Goal: Task Accomplishment & Management: Complete application form

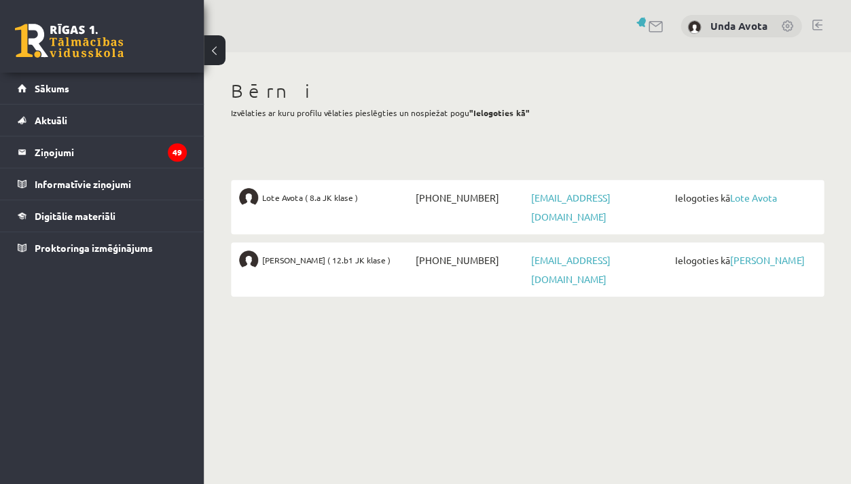
click at [314, 198] on span "Lote Avota ( 8.a JK klase )" at bounding box center [310, 197] width 96 height 19
click at [748, 194] on link "Lote Avota" at bounding box center [753, 198] width 47 height 12
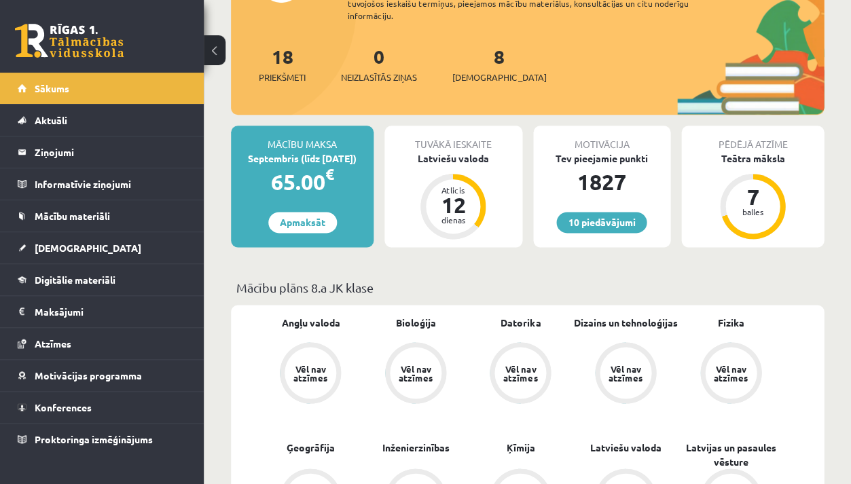
scroll to position [196, 0]
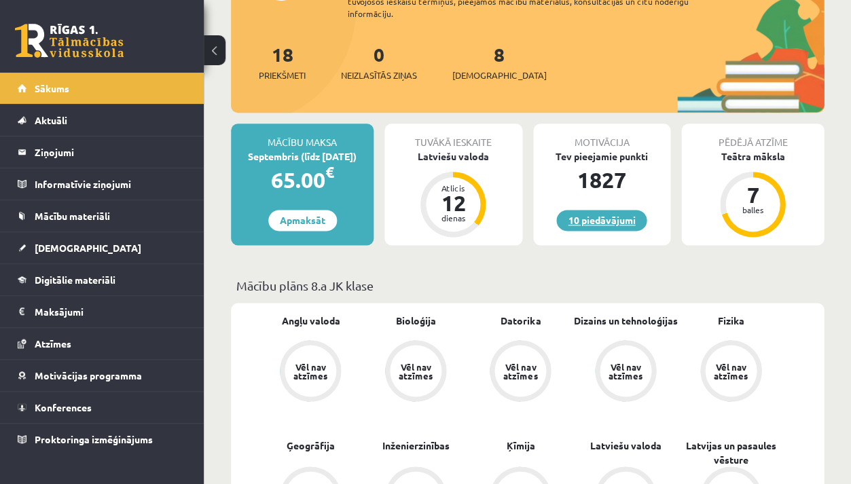
click at [625, 211] on link "10 piedāvājumi" at bounding box center [601, 220] width 90 height 21
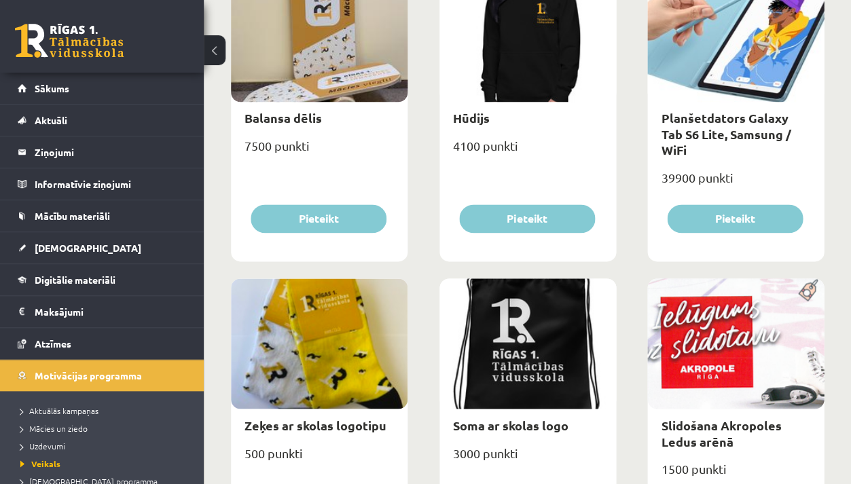
scroll to position [1221, 0]
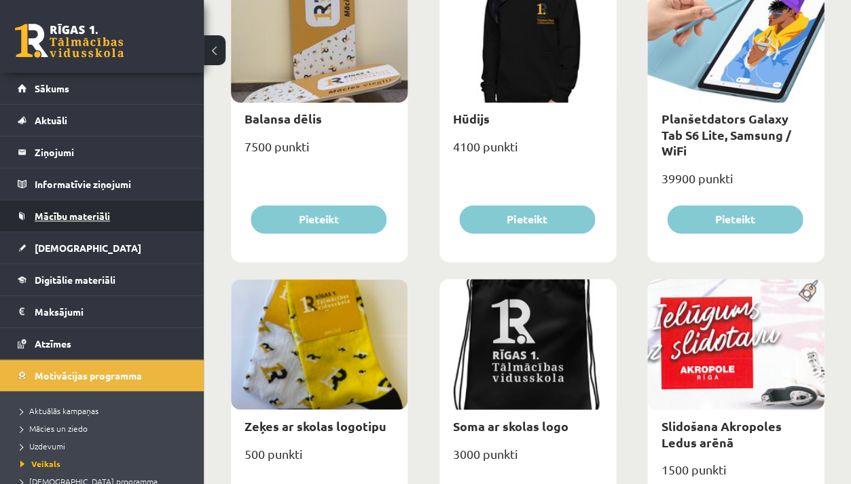
click at [113, 214] on link "Mācību materiāli" at bounding box center [102, 215] width 169 height 31
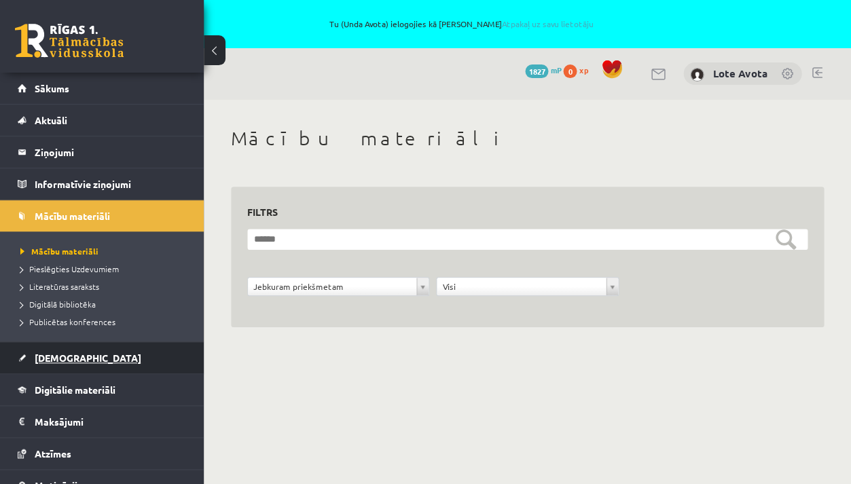
click at [69, 355] on span "Ieskaites" at bounding box center [88, 358] width 107 height 12
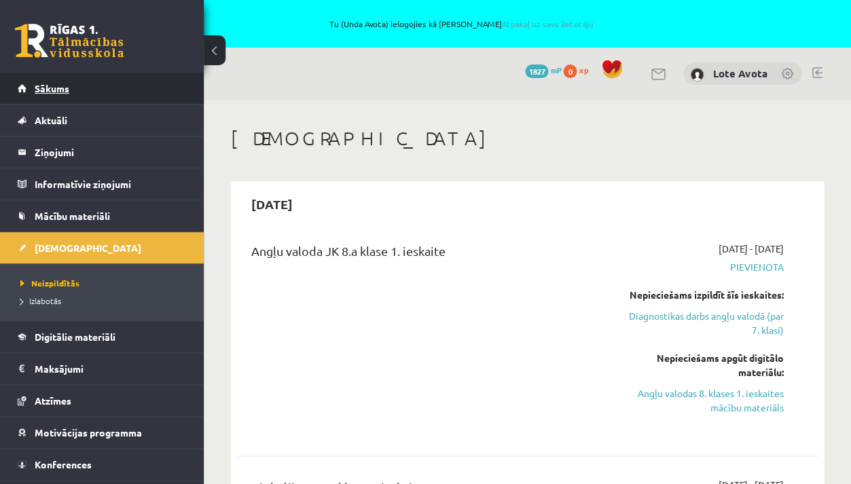
click at [26, 82] on link "Sākums" at bounding box center [102, 88] width 169 height 31
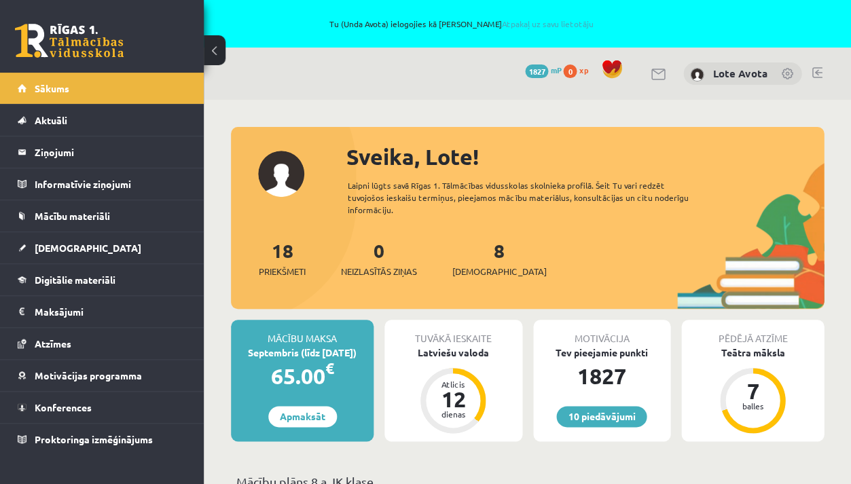
click at [445, 79] on div "10 Dāvanas 1827 mP 0 xp Lote Avota" at bounding box center [528, 74] width 648 height 52
click at [593, 414] on link "10 piedāvājumi" at bounding box center [601, 416] width 90 height 21
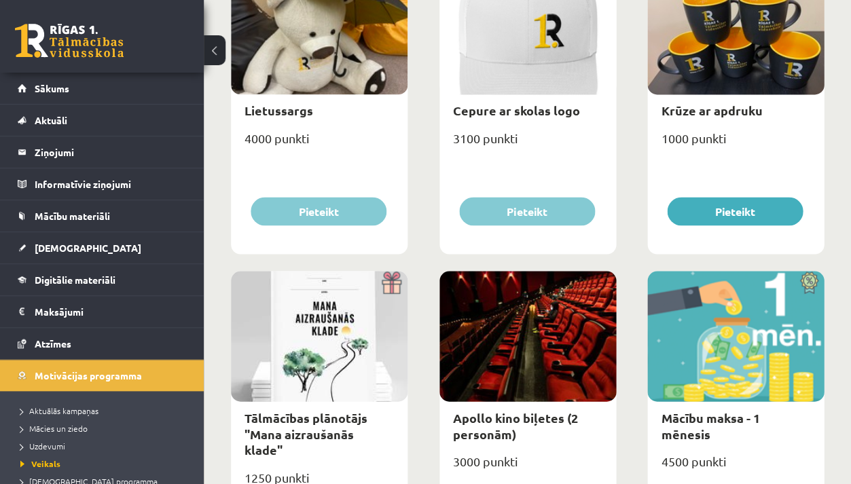
scroll to position [176, 0]
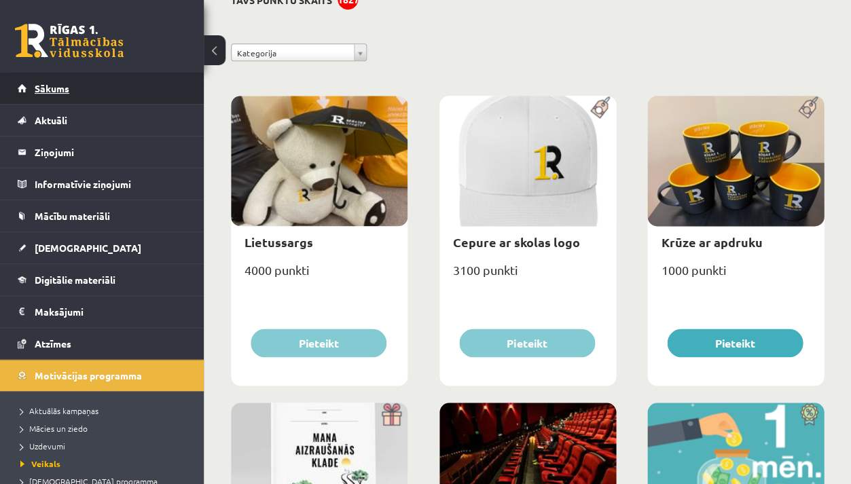
click at [114, 82] on link "Sākums" at bounding box center [102, 88] width 169 height 31
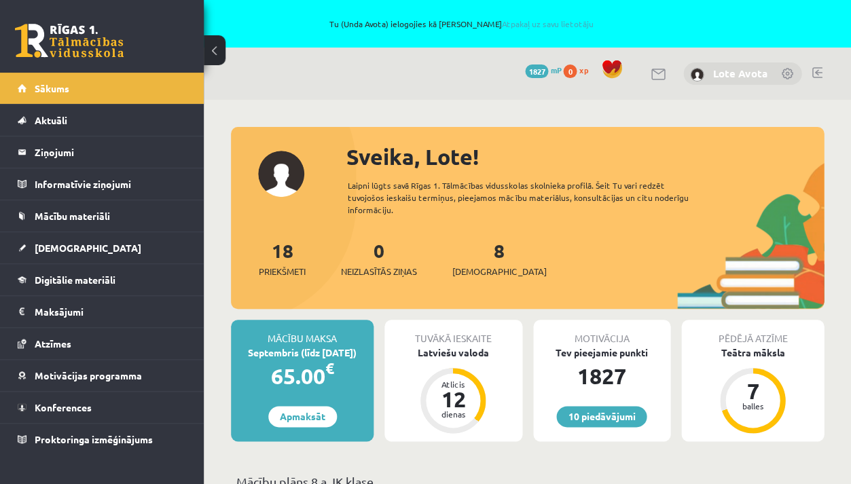
click at [739, 77] on link "Lote Avota" at bounding box center [740, 74] width 54 height 14
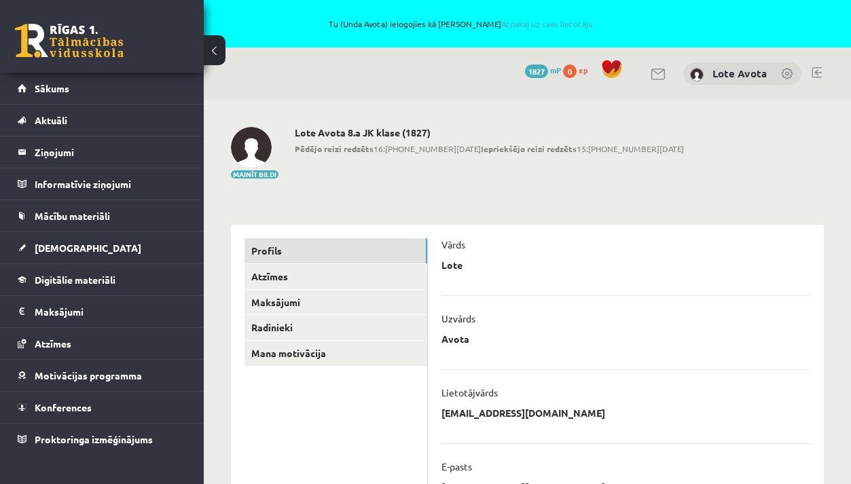
click at [815, 77] on link at bounding box center [817, 72] width 10 height 11
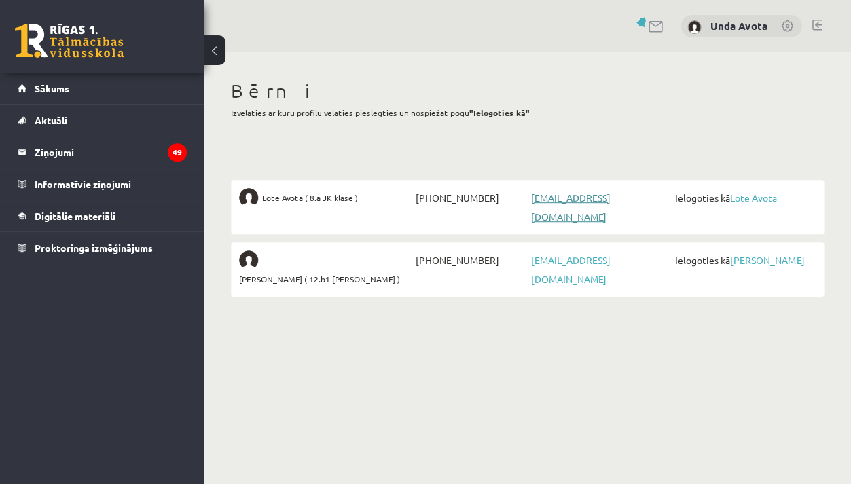
click at [541, 194] on link "lote.avota@gmail.com" at bounding box center [570, 207] width 79 height 31
click at [319, 195] on span "Lote Avota ( 8.a JK klase )" at bounding box center [310, 197] width 96 height 19
click at [259, 188] on div "Lote Avota ( 8.a JK klase )" at bounding box center [325, 197] width 173 height 19
click at [259, 190] on div "Lote Avota ( 8.a JK klase )" at bounding box center [325, 197] width 173 height 19
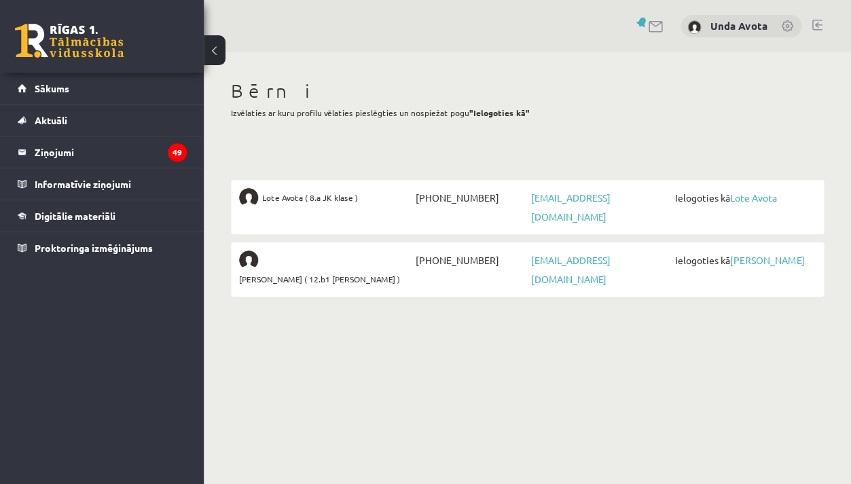
click at [295, 189] on span "Lote Avota ( 8.a JK klase )" at bounding box center [310, 197] width 96 height 19
click at [294, 194] on span "Lote Avota ( 8.a JK klase )" at bounding box center [310, 197] width 96 height 19
click at [743, 199] on link "Lote Avota" at bounding box center [753, 198] width 47 height 12
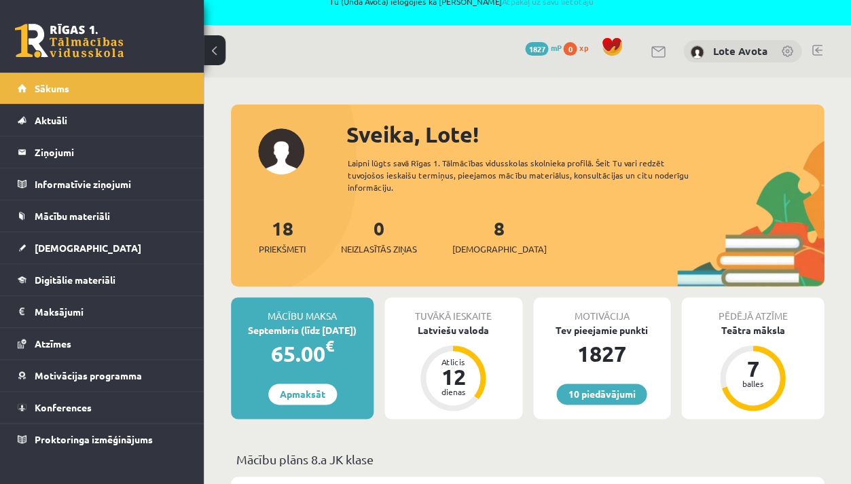
scroll to position [26, 0]
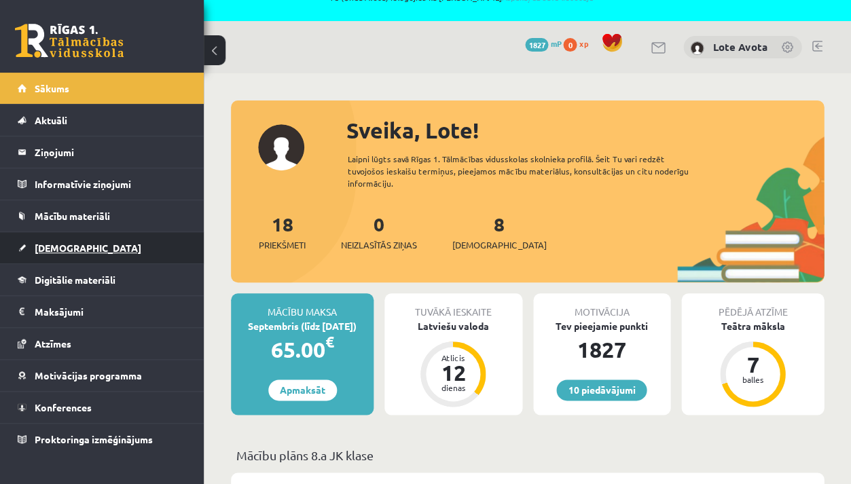
click at [65, 253] on link "Ieskaites" at bounding box center [102, 247] width 169 height 31
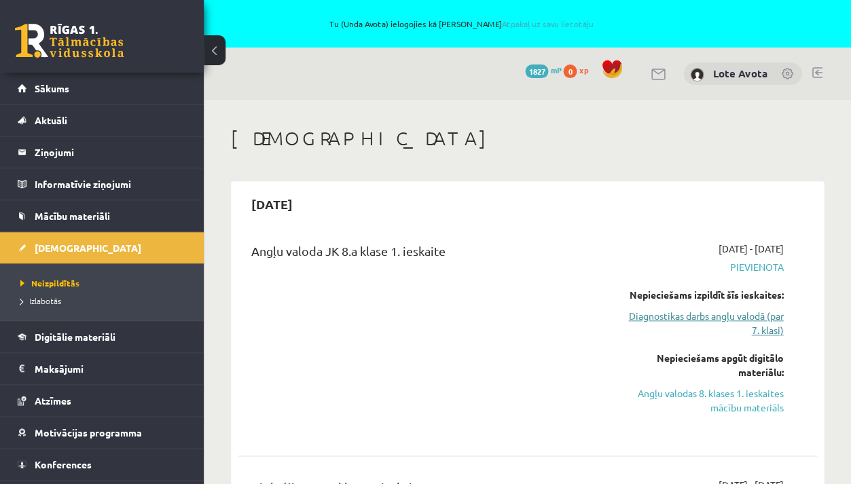
click at [734, 319] on link "Diagnostikas darbs angļu valodā (par 7. klasi)" at bounding box center [702, 323] width 164 height 29
click at [727, 389] on link "Angļu valodas 8. klases 1. ieskaites mācību materiāls" at bounding box center [702, 401] width 164 height 29
click at [109, 215] on span "Mācību materiāli" at bounding box center [72, 216] width 75 height 12
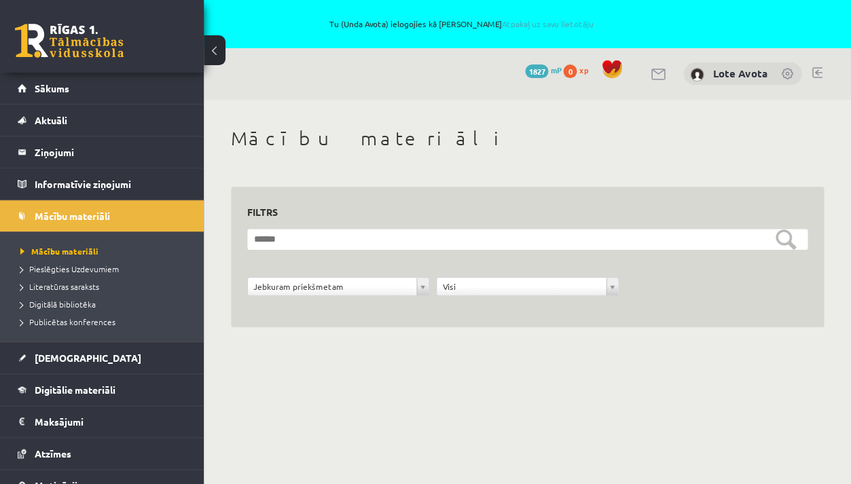
click at [410, 226] on div "**********" at bounding box center [527, 257] width 561 height 109
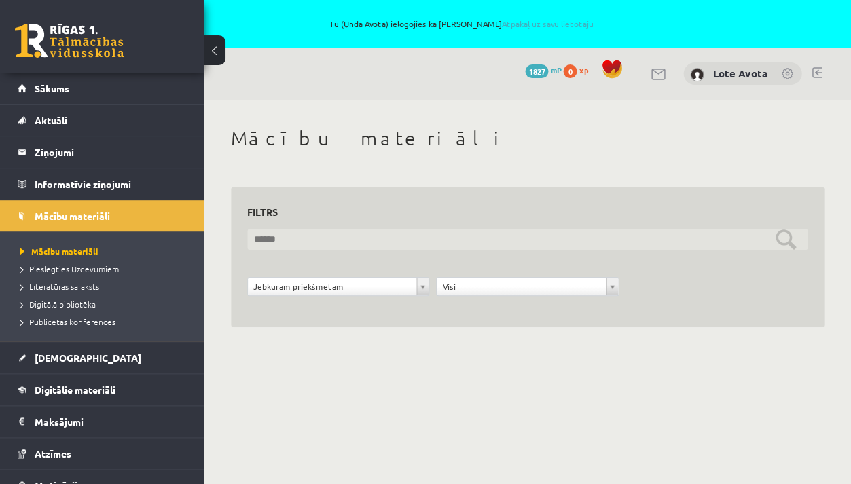
click at [410, 234] on input "text" at bounding box center [527, 239] width 561 height 21
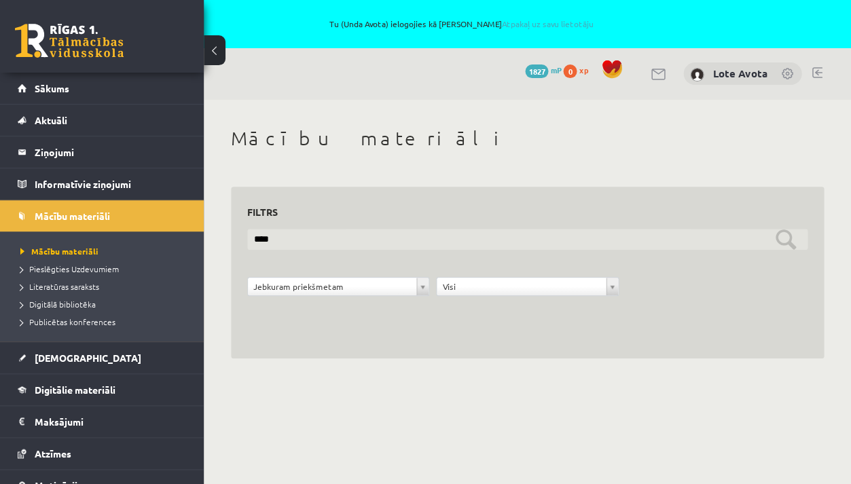
type input "****"
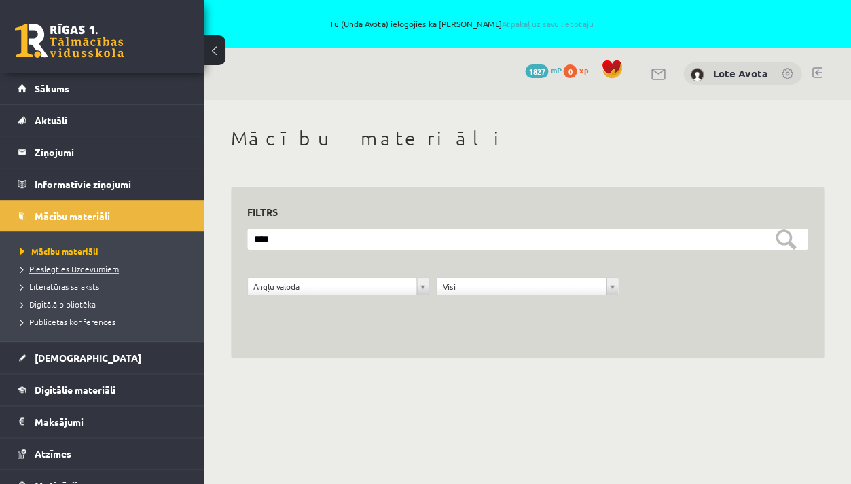
click at [86, 271] on span "Pieslēgties Uzdevumiem" at bounding box center [69, 269] width 99 height 11
click at [88, 289] on span "Literatūras saraksts" at bounding box center [59, 286] width 79 height 11
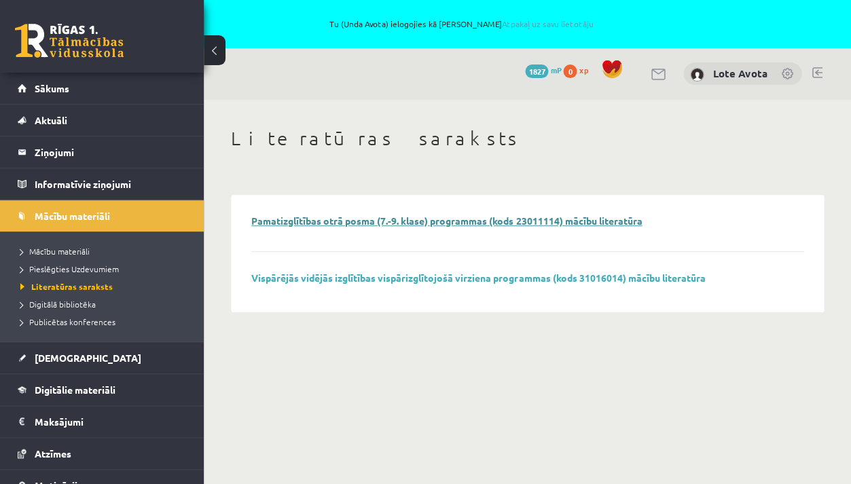
click at [294, 215] on link "Pamatizglītības otrā posma (7.-9. klase) programmas (kods 23011114) mācību lite…" at bounding box center [446, 221] width 391 height 12
click at [72, 243] on li "Mācību materiāli" at bounding box center [105, 252] width 170 height 18
click at [72, 253] on span "Mācību materiāli" at bounding box center [59, 251] width 78 height 11
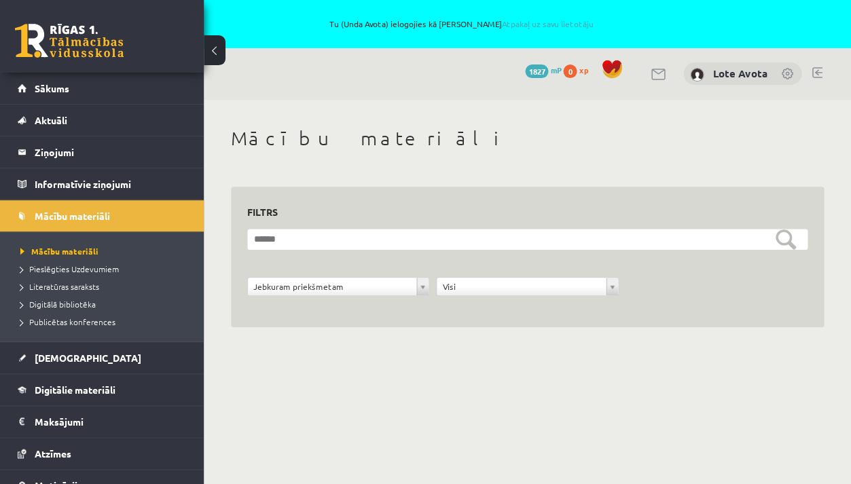
click at [408, 274] on form "**********" at bounding box center [527, 270] width 561 height 82
click at [54, 357] on span "[DEMOGRAPHIC_DATA]" at bounding box center [88, 358] width 107 height 12
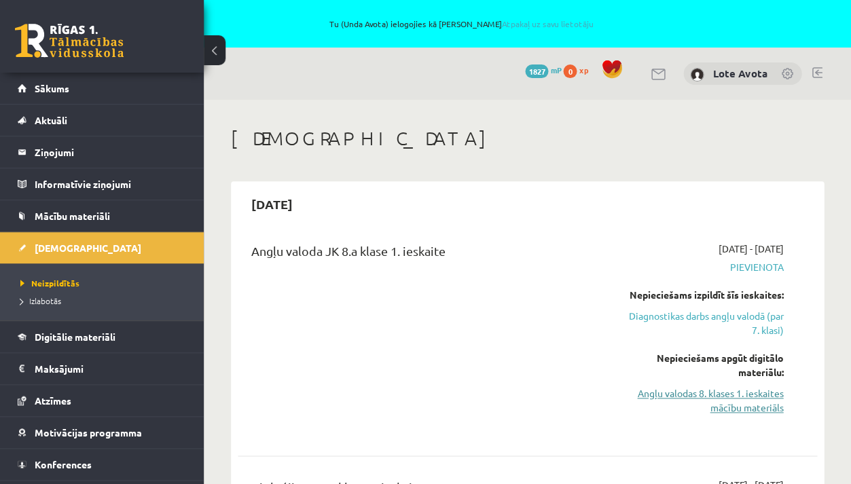
click at [730, 402] on link "Angļu valodas 8. klases 1. ieskaites mācību materiāls" at bounding box center [702, 401] width 164 height 29
click at [633, 381] on div "Nepieciešams apgūt digitālo materiālu: Angļu valodas 8. klases 1. ieskaites māc…" at bounding box center [702, 383] width 164 height 64
click at [644, 391] on link "Angļu valodas 8. klases 1. ieskaites mācību materiāls" at bounding box center [702, 401] width 164 height 29
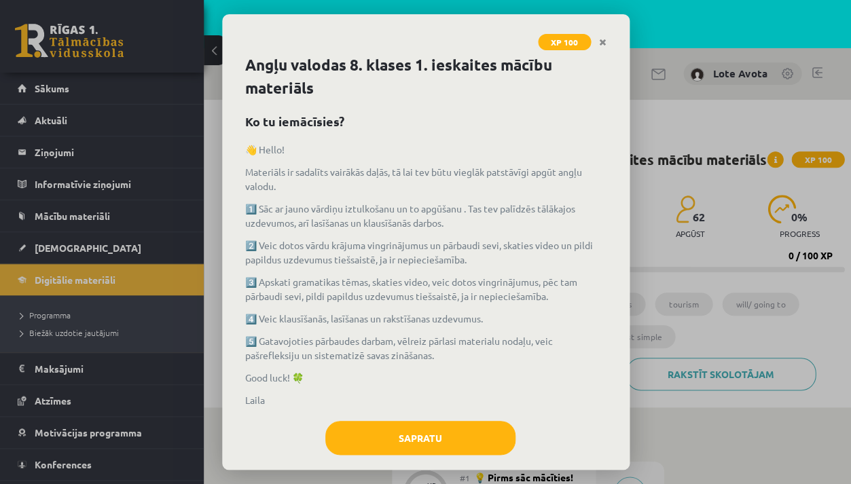
click at [358, 450] on button "Sapratu" at bounding box center [420, 438] width 190 height 34
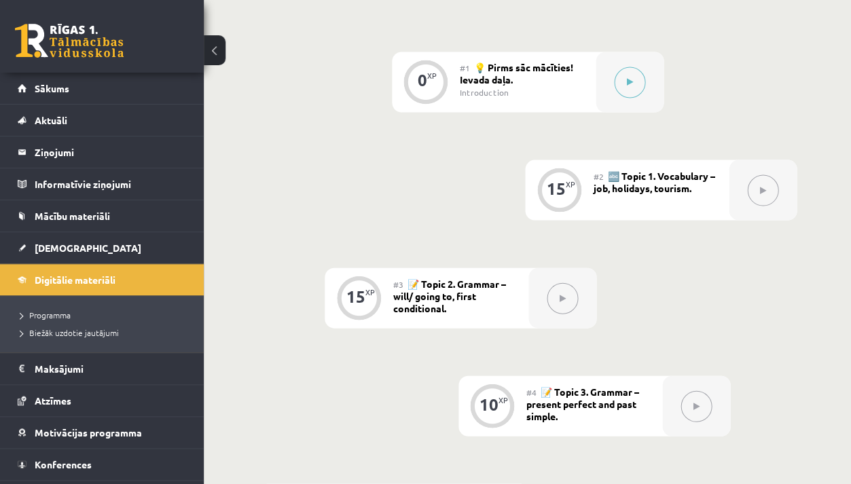
scroll to position [409, 0]
click at [216, 56] on button at bounding box center [215, 50] width 22 height 30
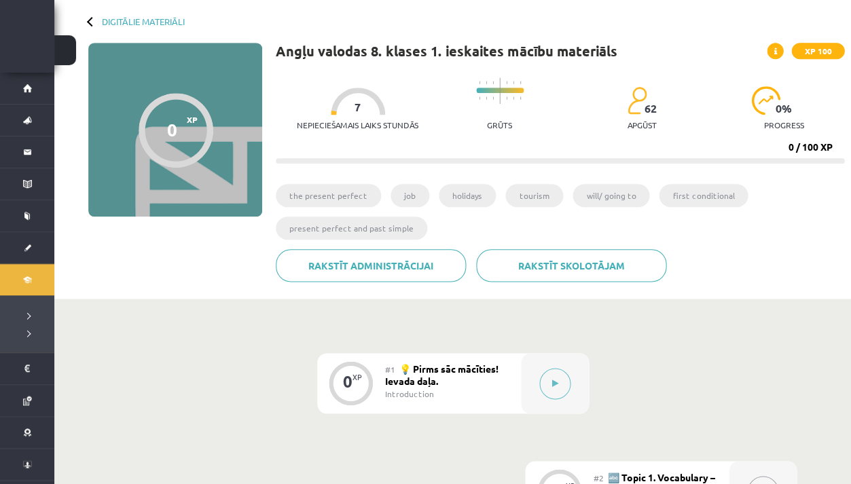
scroll to position [128, 0]
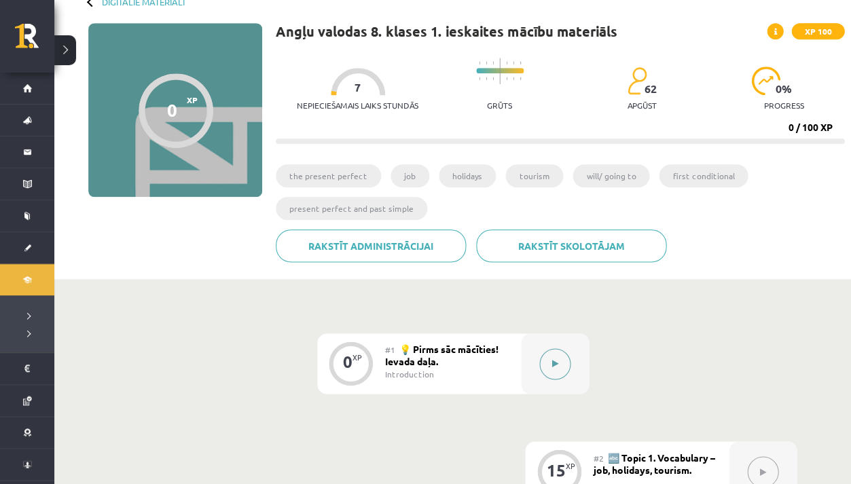
click at [548, 349] on button at bounding box center [555, 364] width 31 height 31
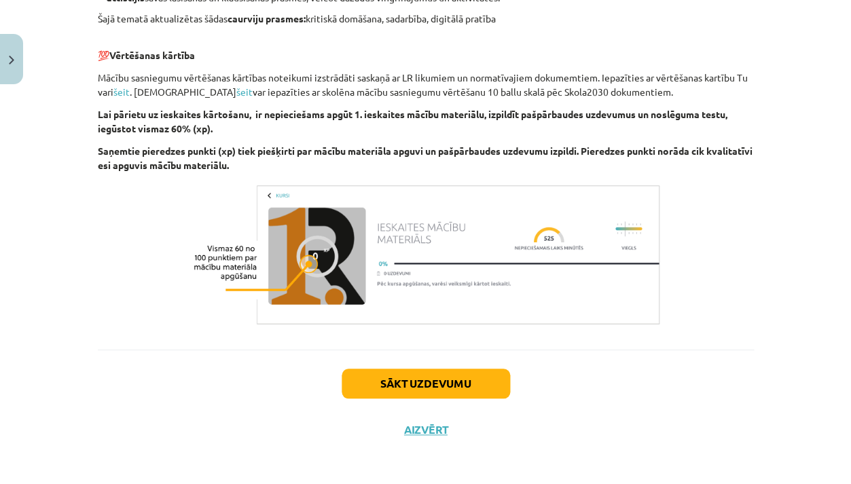
click at [482, 385] on button "Sākt uzdevumu" at bounding box center [426, 384] width 169 height 30
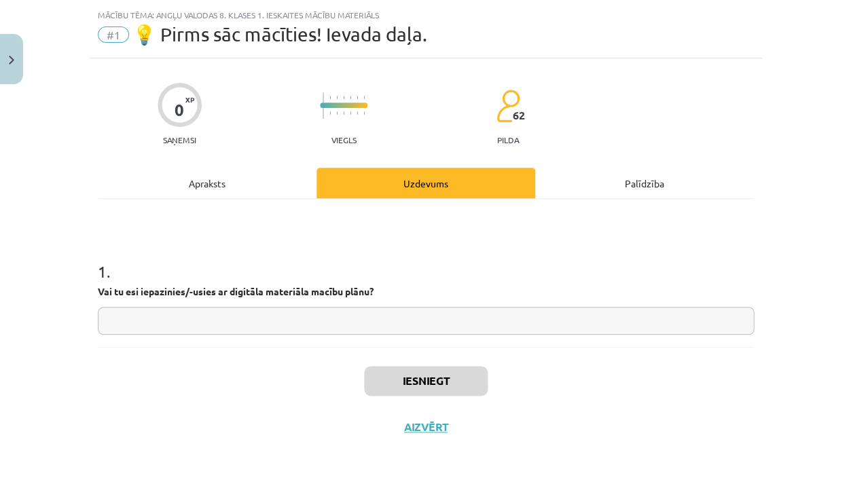
scroll to position [32, 0]
click at [394, 321] on input "text" at bounding box center [426, 321] width 656 height 28
type input "***"
drag, startPoint x: 394, startPoint y: 321, endPoint x: 367, endPoint y: 381, distance: 65.1
click at [367, 381] on button "Iesniegt" at bounding box center [426, 381] width 124 height 30
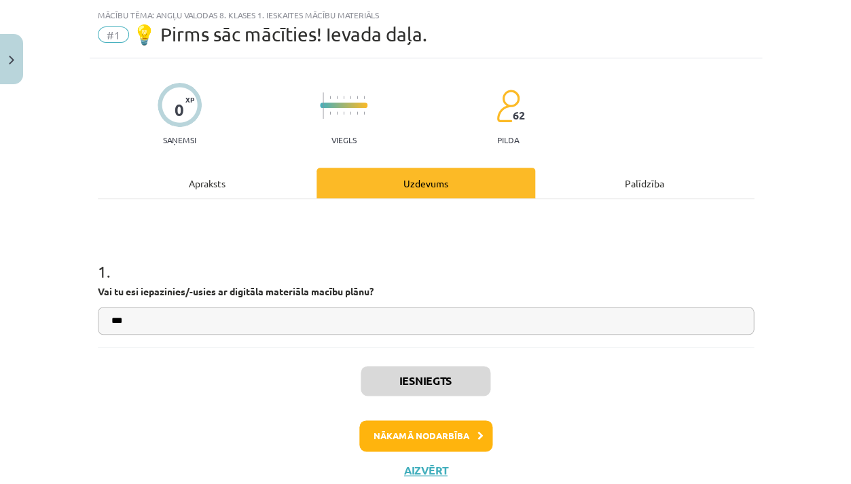
click at [487, 446] on button "Nākamā nodarbība" at bounding box center [425, 436] width 133 height 31
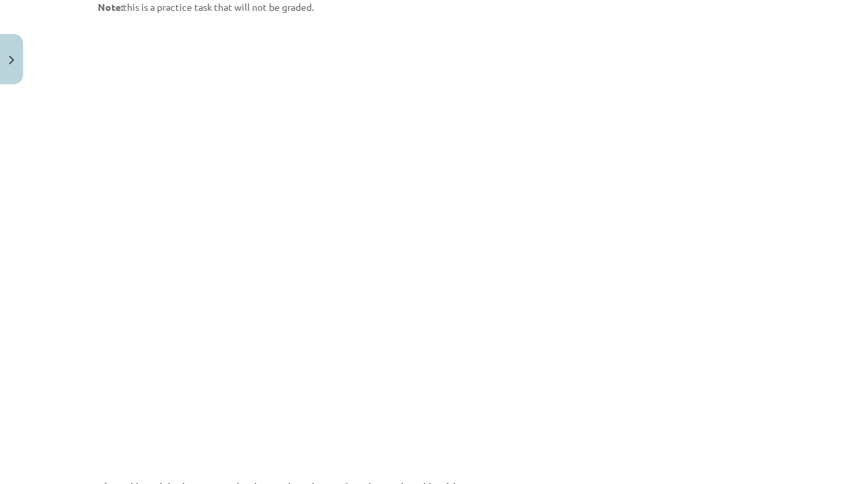
scroll to position [789, 0]
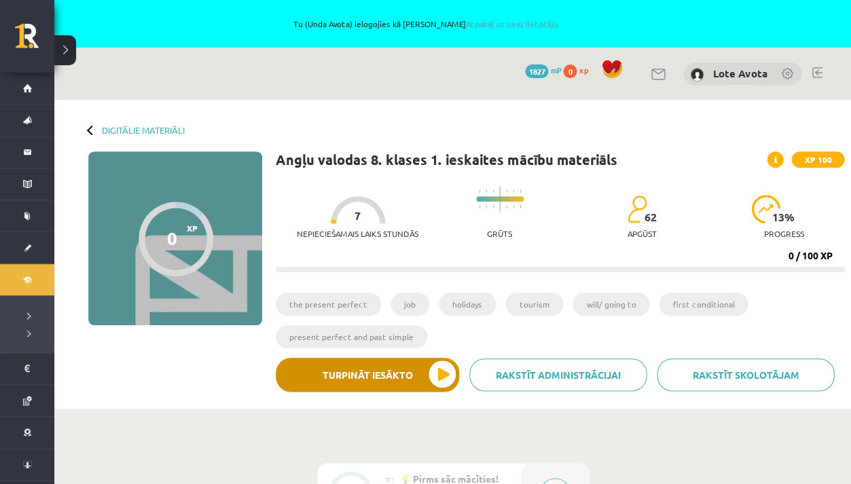
click at [383, 381] on button "Turpināt iesākto" at bounding box center [367, 375] width 183 height 34
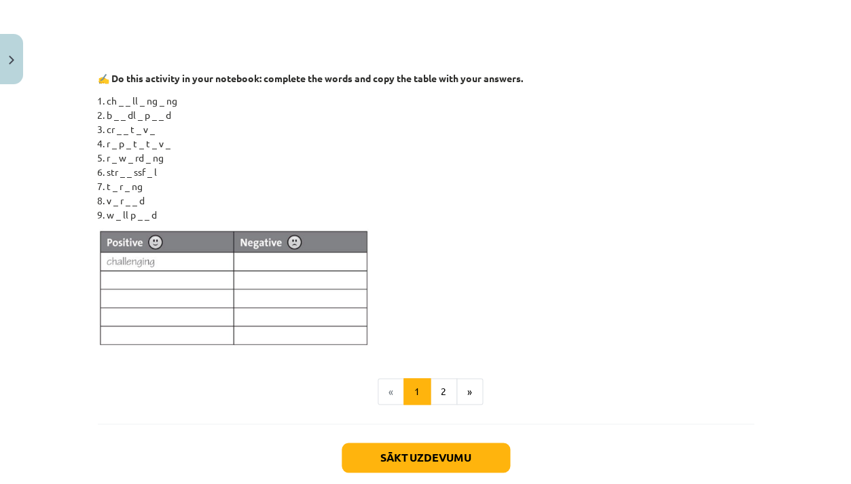
scroll to position [1049, 0]
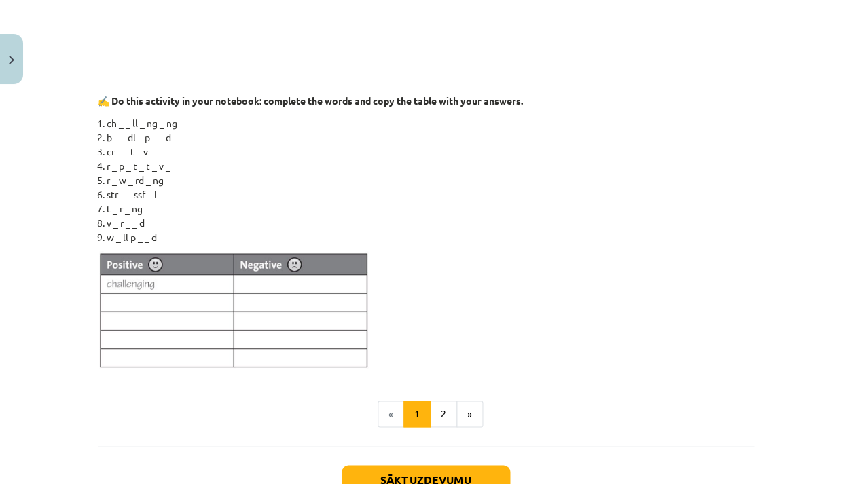
click at [463, 472] on button "Sākt uzdevumu" at bounding box center [426, 480] width 169 height 30
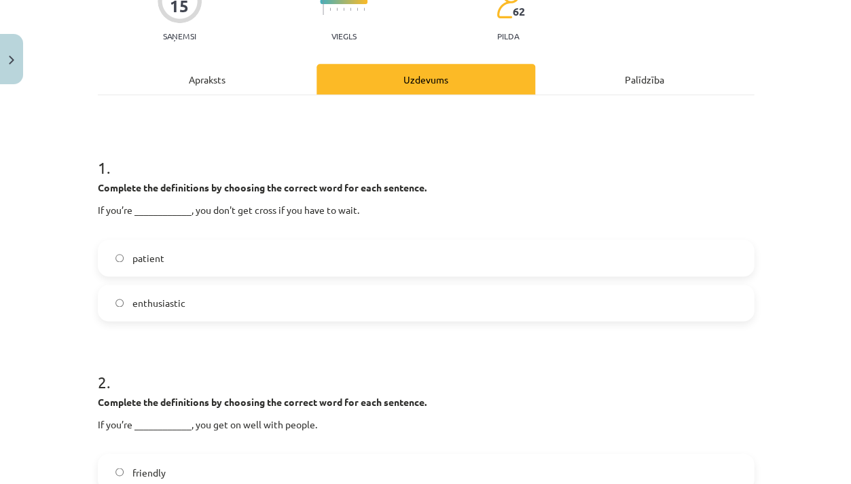
scroll to position [139, 0]
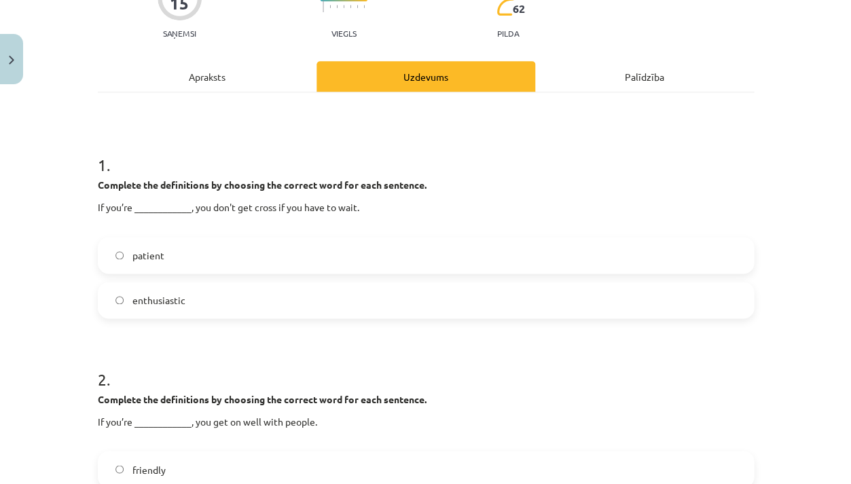
click at [310, 250] on label "patient" at bounding box center [426, 255] width 654 height 34
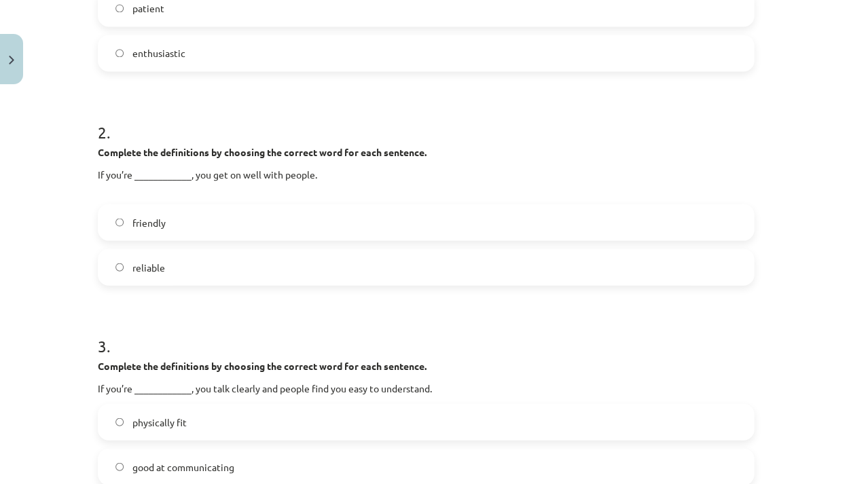
scroll to position [391, 0]
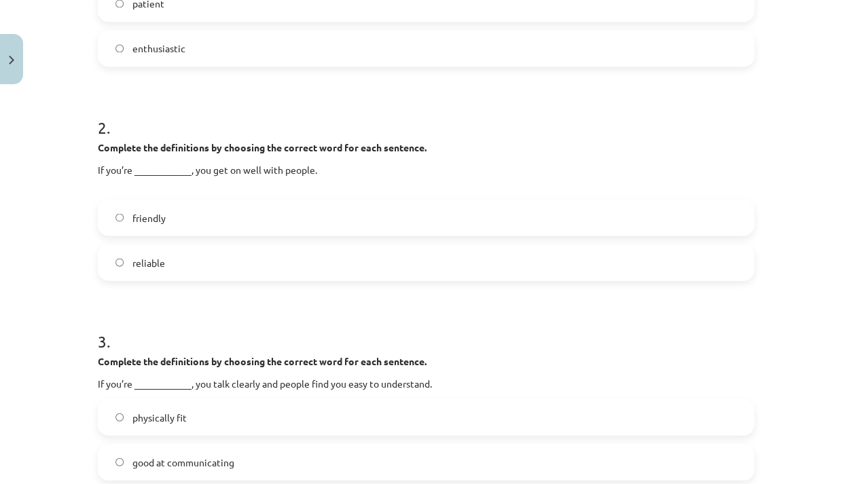
click at [253, 219] on label "friendly" at bounding box center [426, 217] width 654 height 34
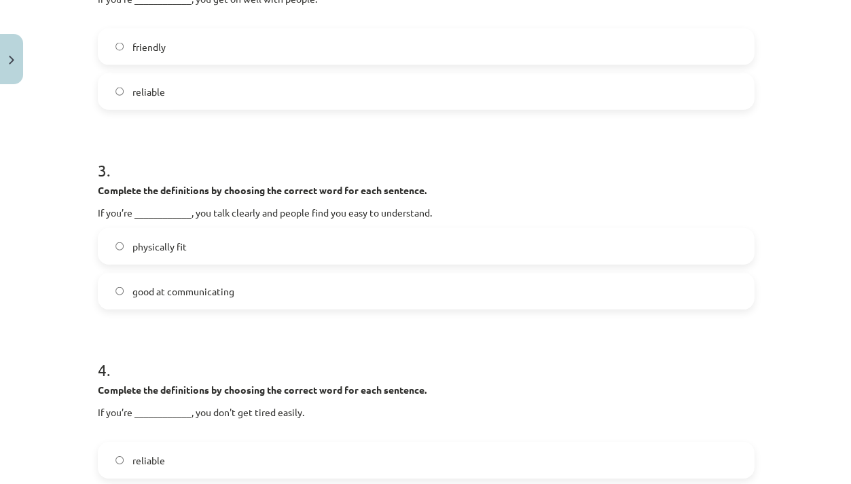
scroll to position [558, 0]
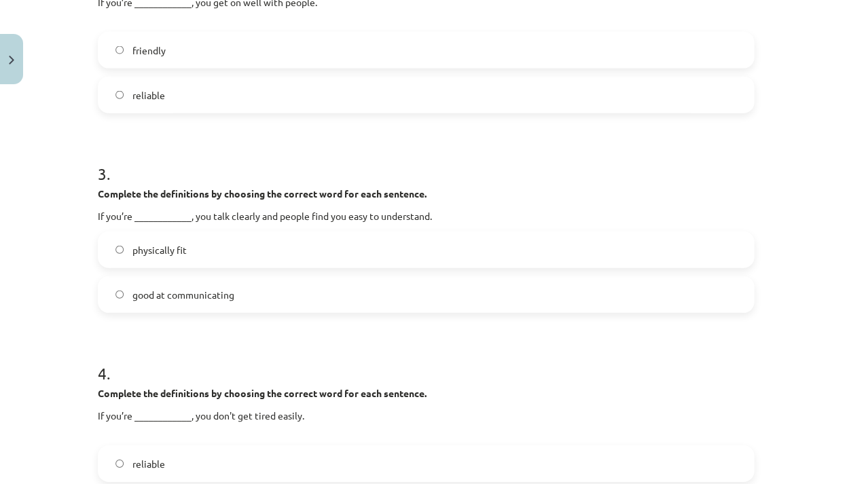
click at [266, 294] on label "good at communicating" at bounding box center [426, 295] width 654 height 34
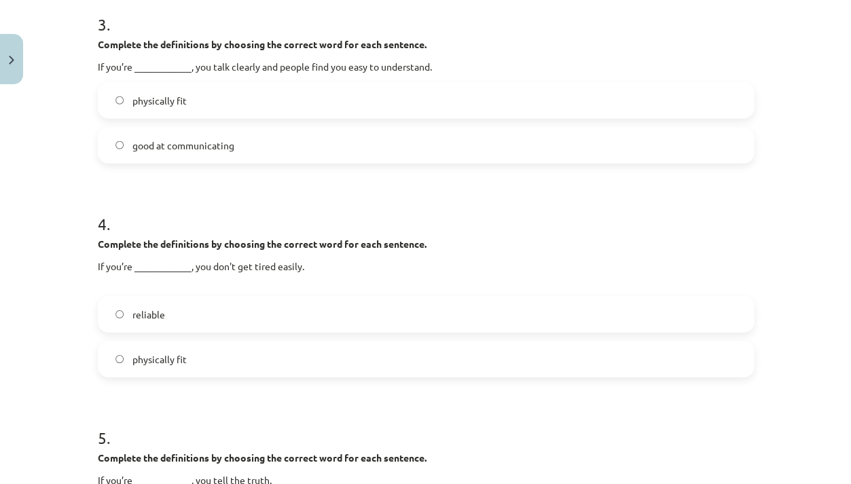
scroll to position [708, 0]
click at [262, 314] on label "reliable" at bounding box center [426, 314] width 654 height 34
click at [249, 364] on label "physically fit" at bounding box center [426, 359] width 654 height 34
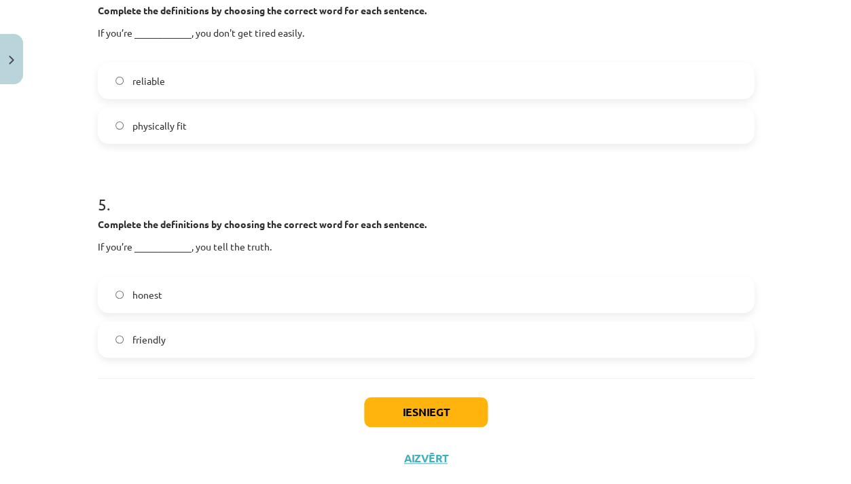
scroll to position [948, 0]
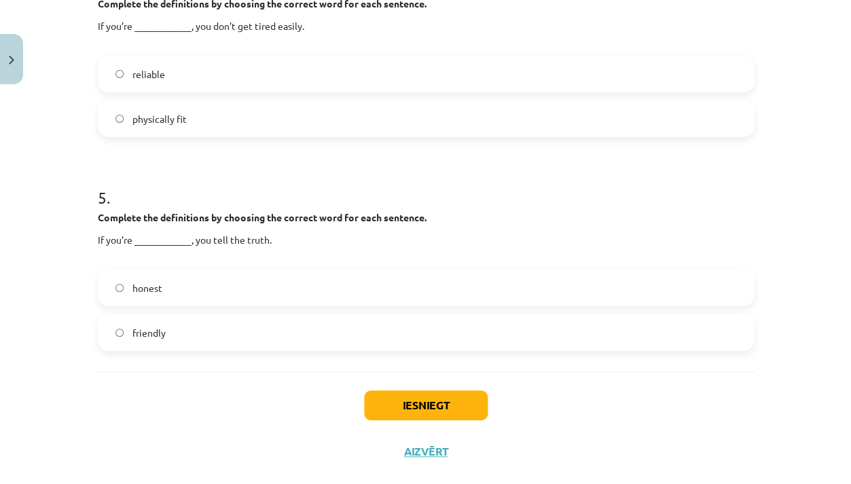
click at [274, 294] on label "honest" at bounding box center [426, 288] width 654 height 34
click at [448, 417] on button "Iesniegt" at bounding box center [426, 406] width 124 height 30
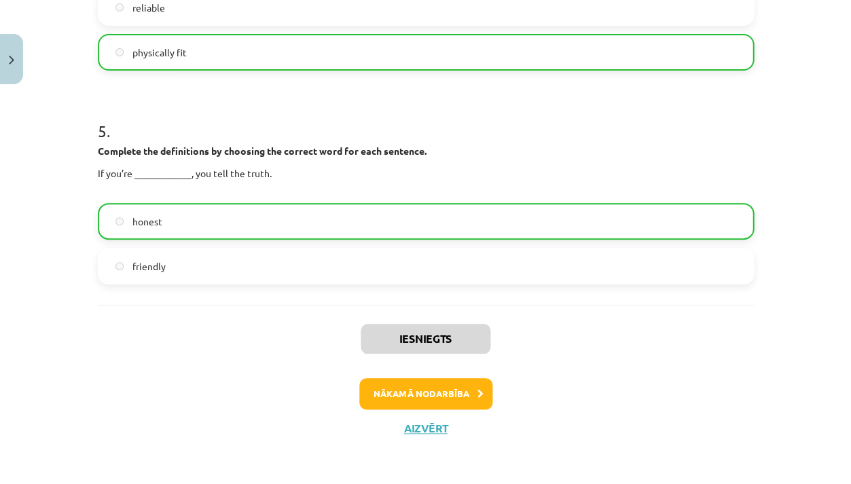
click at [460, 383] on button "Nākamā nodarbība" at bounding box center [425, 393] width 133 height 31
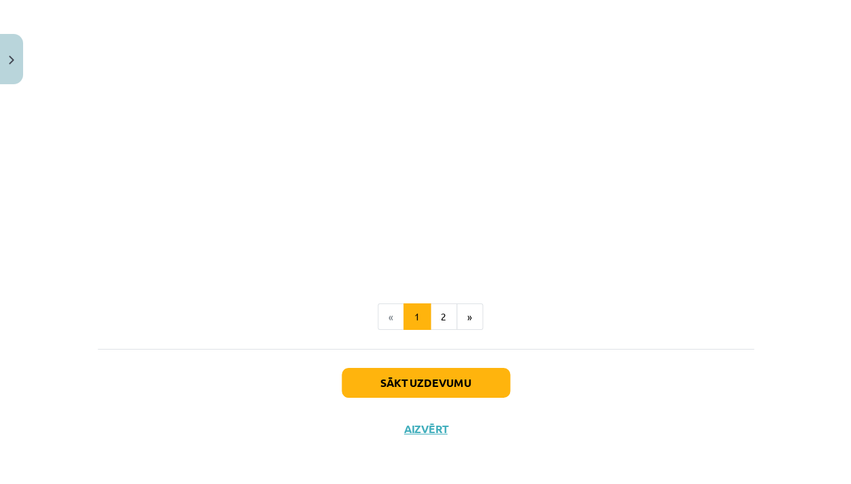
scroll to position [1689, 0]
click at [457, 395] on div "Sākt uzdevumu Aizvērt" at bounding box center [426, 397] width 656 height 95
click at [457, 389] on button "Sākt uzdevumu" at bounding box center [426, 384] width 169 height 30
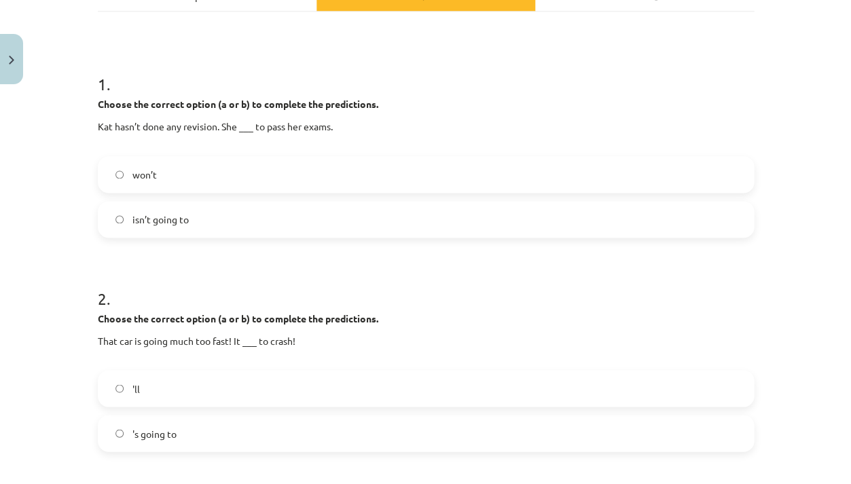
scroll to position [222, 0]
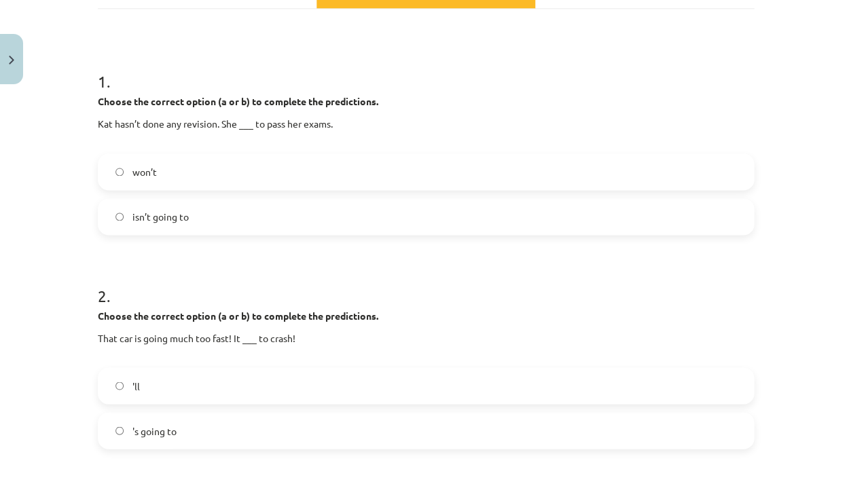
click at [378, 217] on label "isn’t going to" at bounding box center [426, 217] width 654 height 34
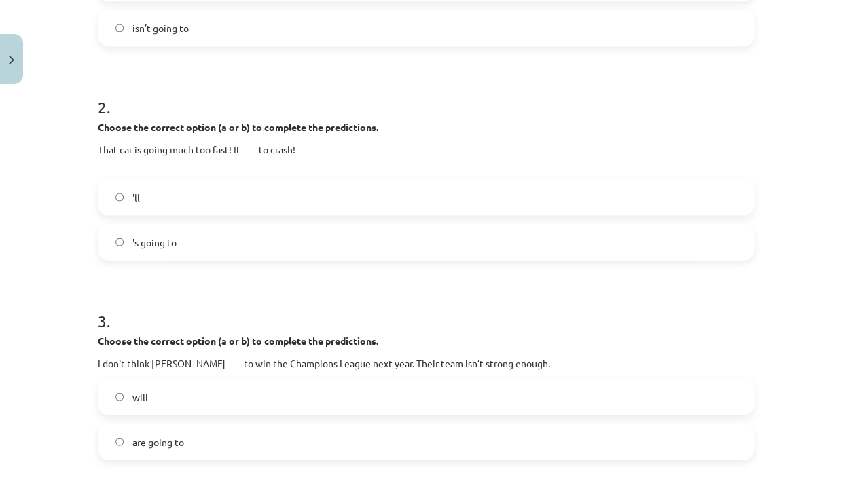
scroll to position [412, 0]
click at [341, 198] on label "'ll" at bounding box center [426, 196] width 654 height 34
click at [324, 245] on label "'s going to" at bounding box center [426, 241] width 654 height 34
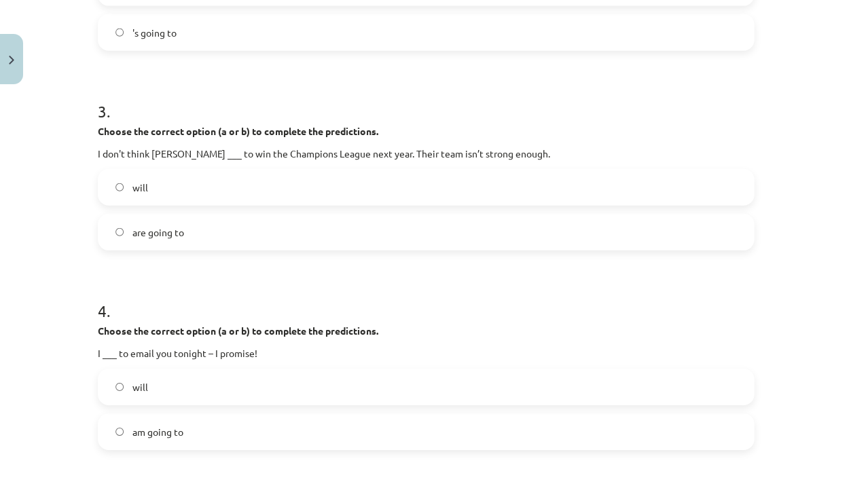
scroll to position [627, 0]
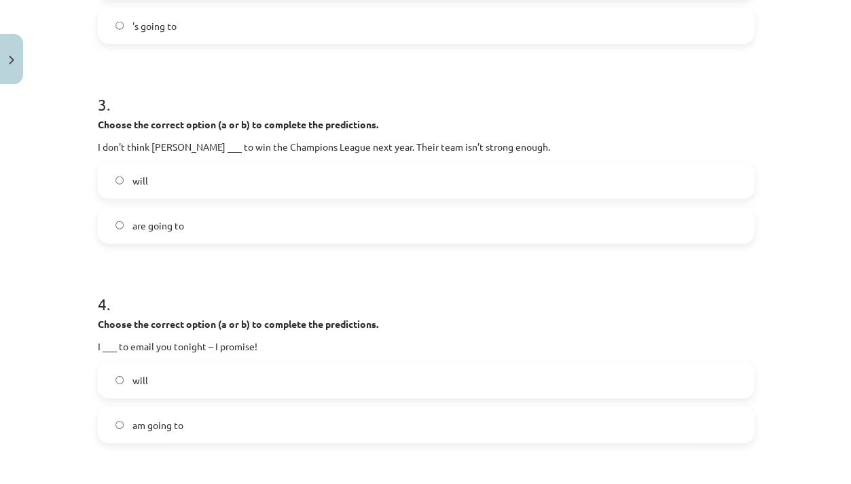
click at [303, 190] on label "will" at bounding box center [426, 181] width 654 height 34
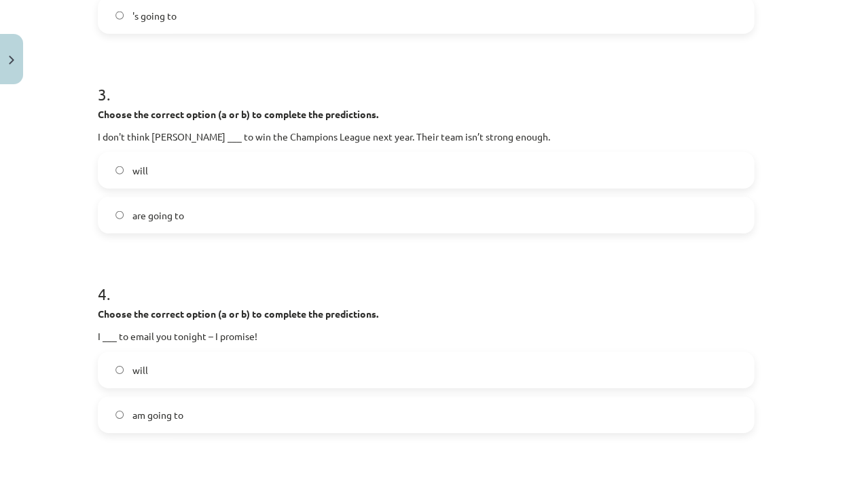
scroll to position [639, 0]
click at [281, 205] on label "are going to" at bounding box center [426, 214] width 654 height 34
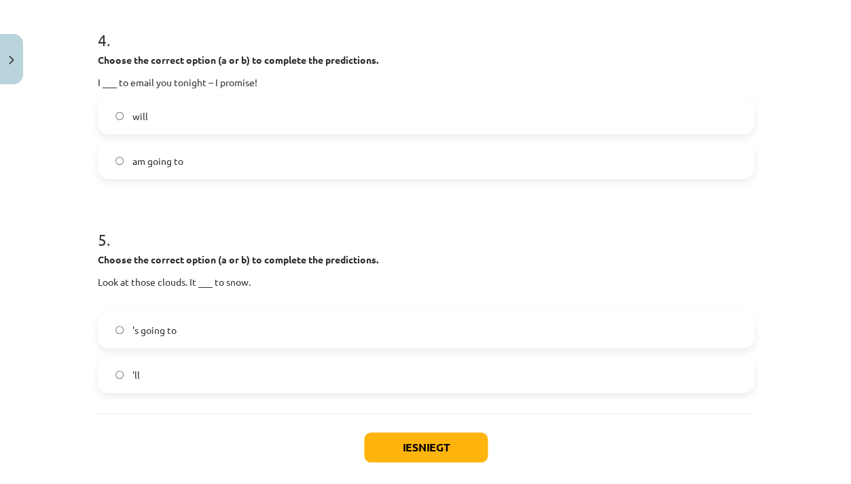
scroll to position [902, 0]
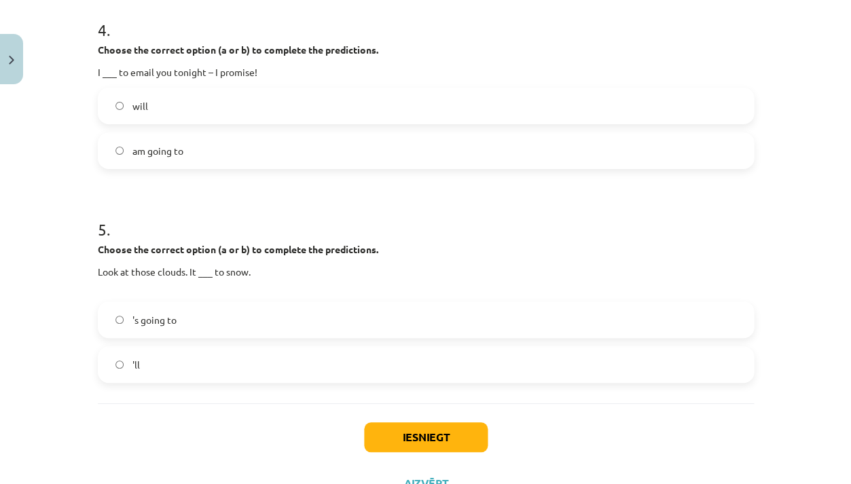
click at [262, 149] on label "am going to" at bounding box center [426, 151] width 654 height 34
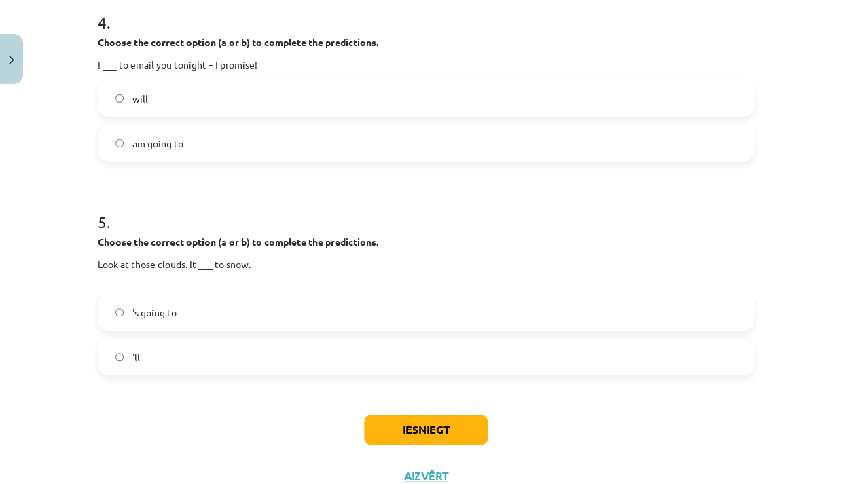
click at [268, 97] on label "will" at bounding box center [426, 99] width 654 height 34
click at [253, 129] on label "am going to" at bounding box center [426, 143] width 654 height 34
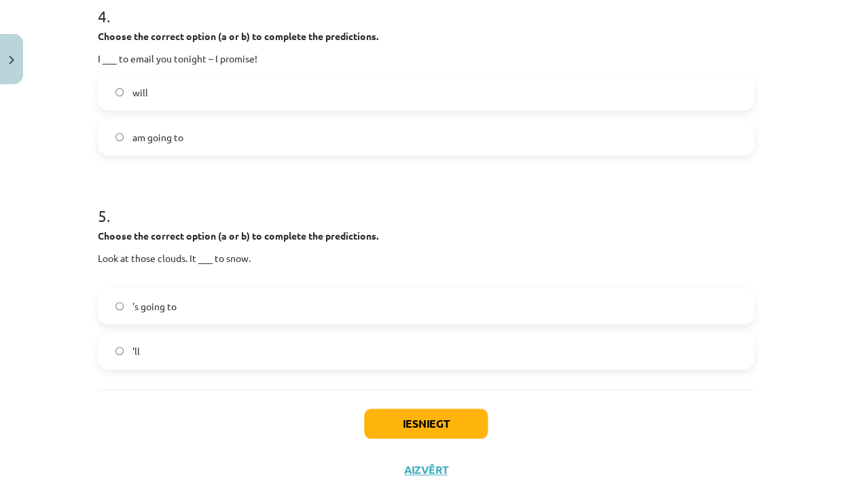
scroll to position [916, 0]
click at [214, 314] on label "'s going to" at bounding box center [426, 306] width 654 height 34
click at [410, 409] on button "Iesniegt" at bounding box center [426, 423] width 124 height 30
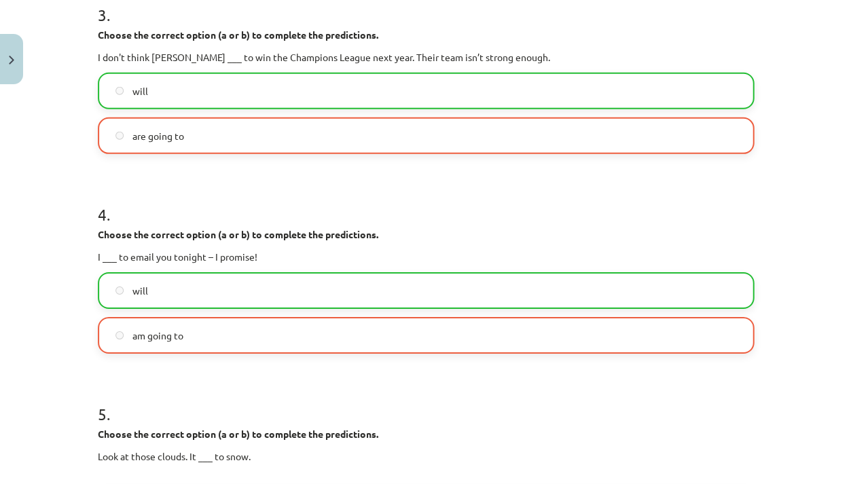
scroll to position [715, 0]
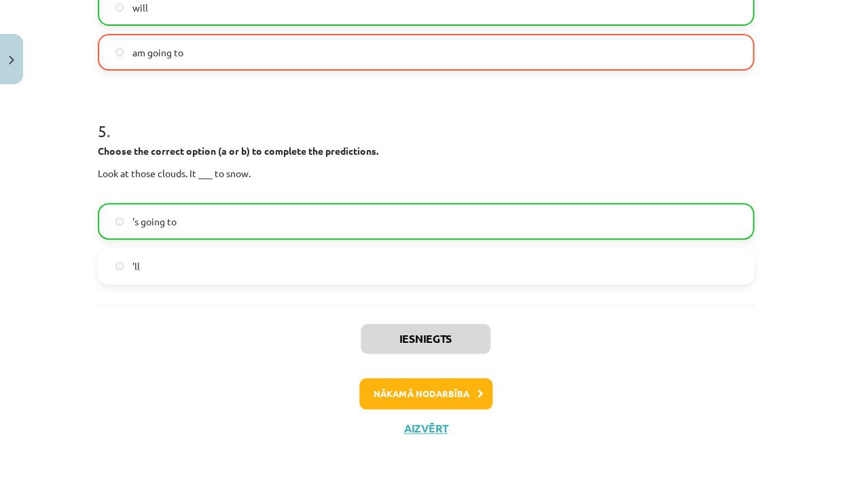
click at [417, 381] on button "Nākamā nodarbība" at bounding box center [425, 393] width 133 height 31
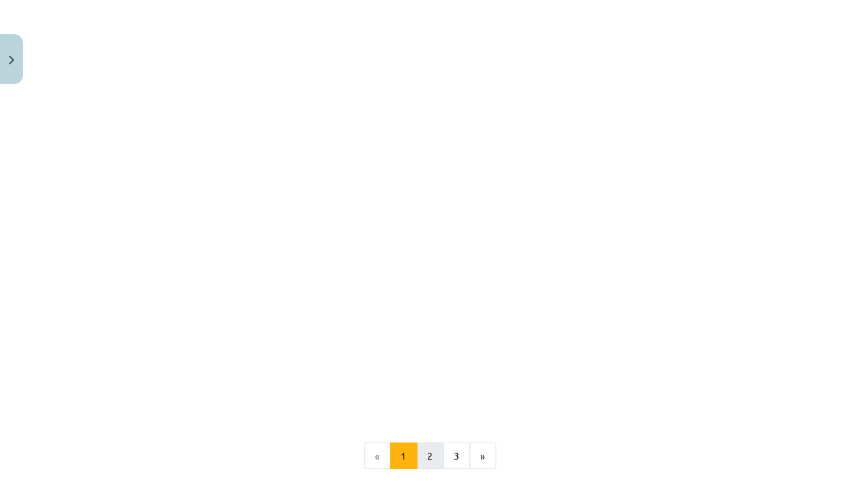
scroll to position [1385, 0]
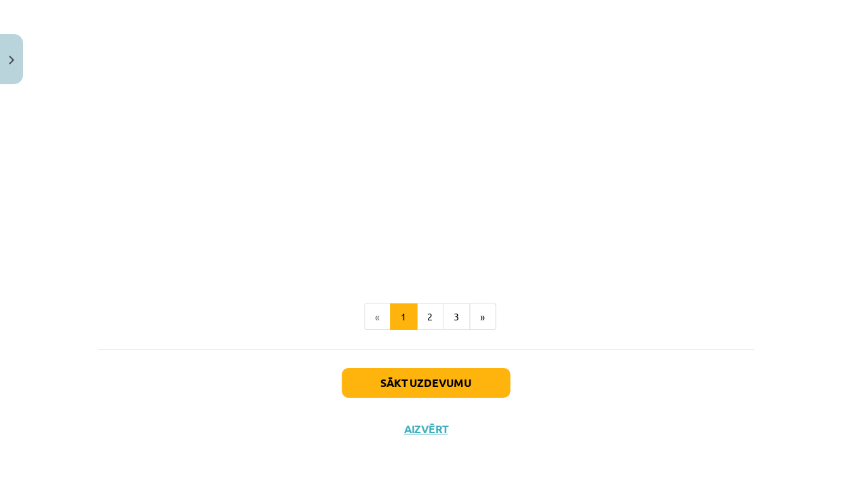
click at [355, 381] on button "Sākt uzdevumu" at bounding box center [426, 383] width 169 height 30
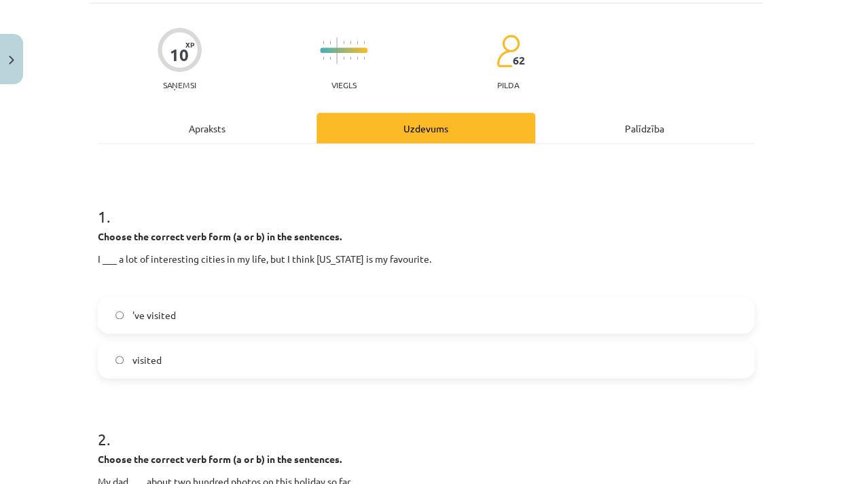
scroll to position [131, 0]
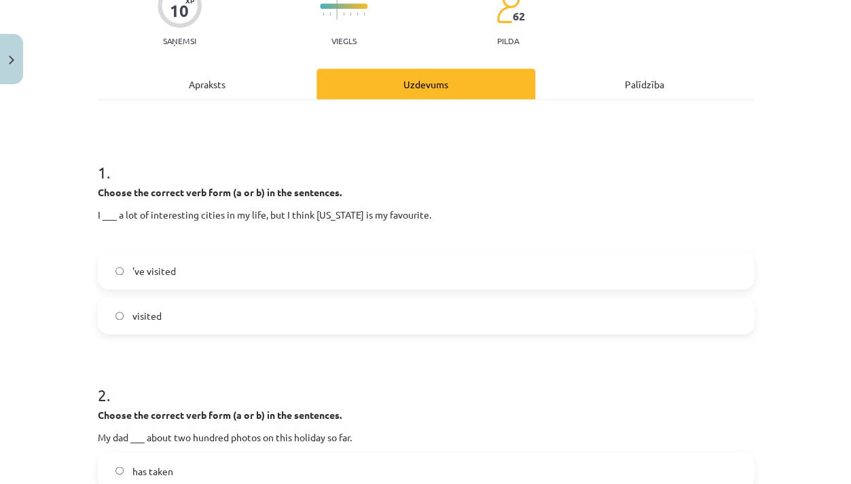
click at [276, 272] on label "'ve visited" at bounding box center [426, 271] width 654 height 34
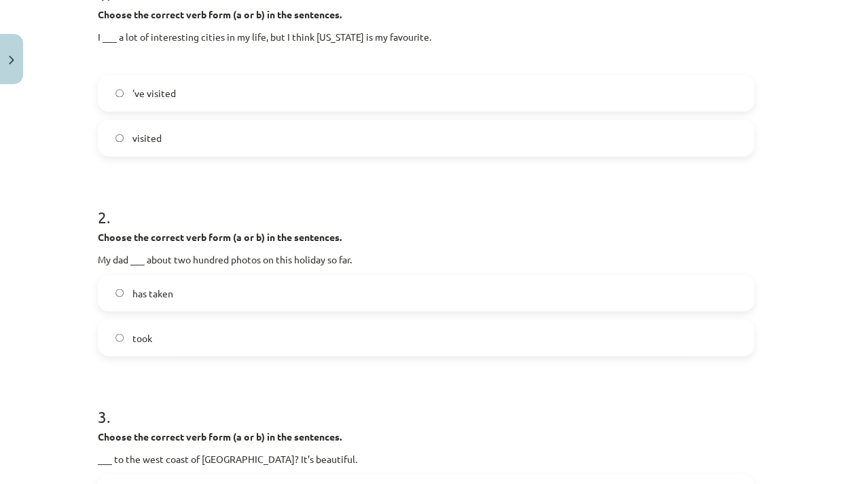
scroll to position [344, 0]
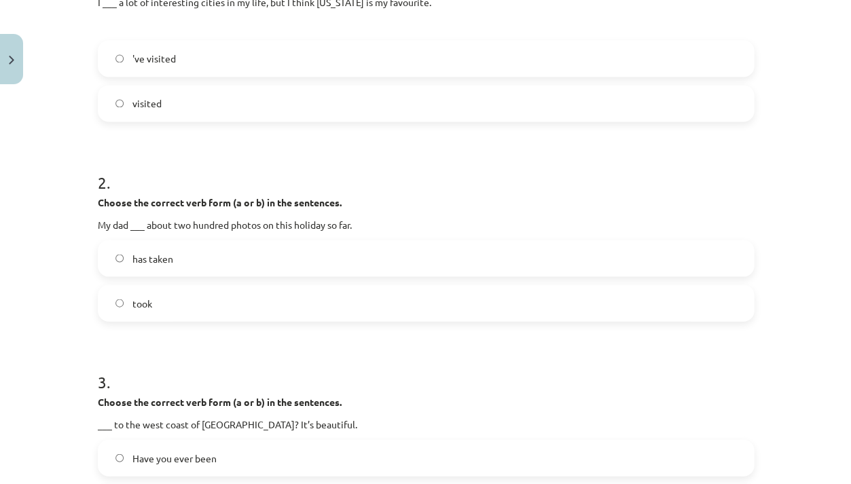
click at [294, 308] on label "took" at bounding box center [426, 303] width 654 height 34
click at [299, 252] on label "has taken" at bounding box center [426, 258] width 654 height 34
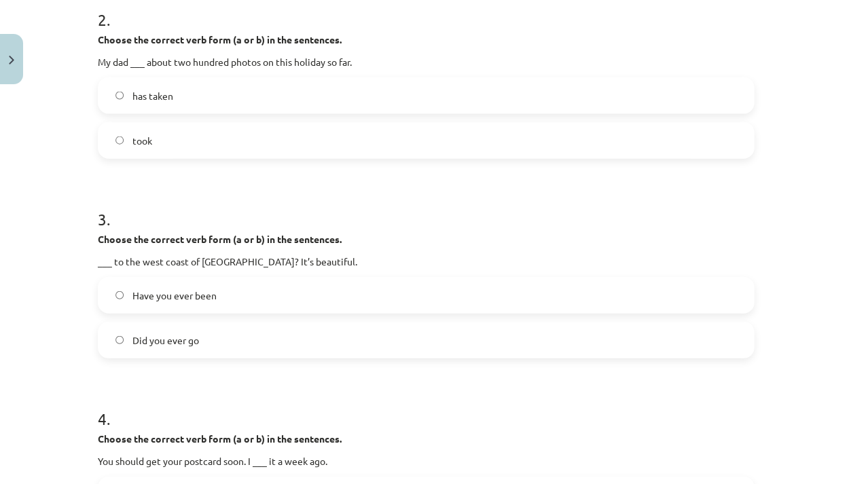
scroll to position [512, 0]
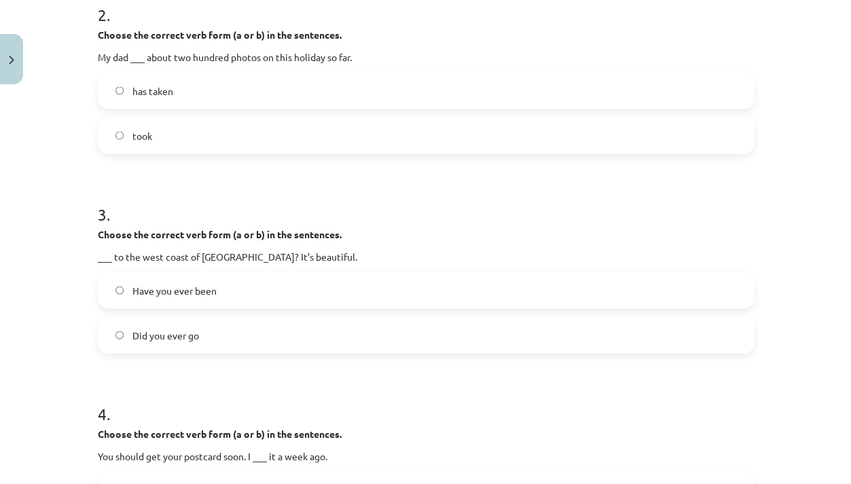
click at [309, 288] on label "Have you ever been" at bounding box center [426, 290] width 654 height 34
click at [300, 332] on label "Did you ever go" at bounding box center [426, 335] width 654 height 34
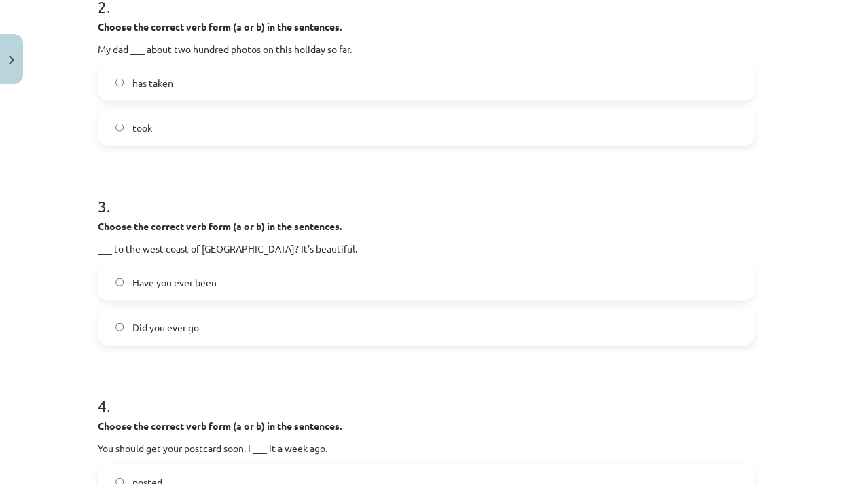
click at [302, 287] on label "Have you ever been" at bounding box center [426, 283] width 654 height 34
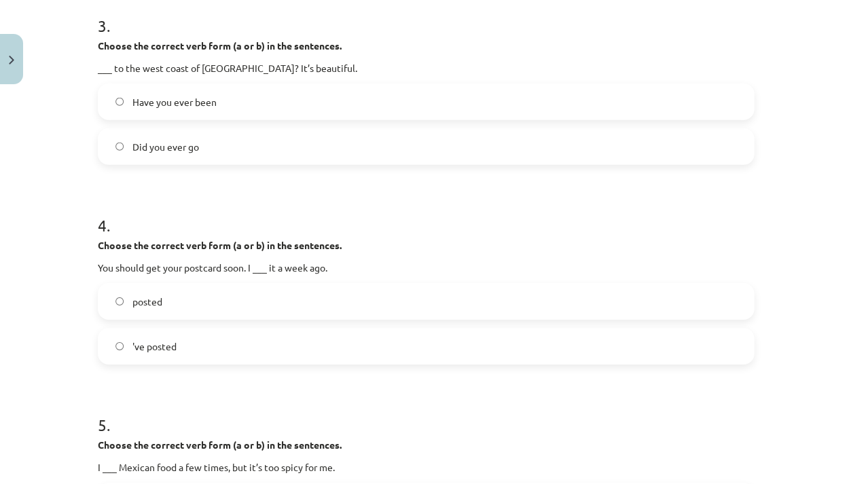
scroll to position [741, 0]
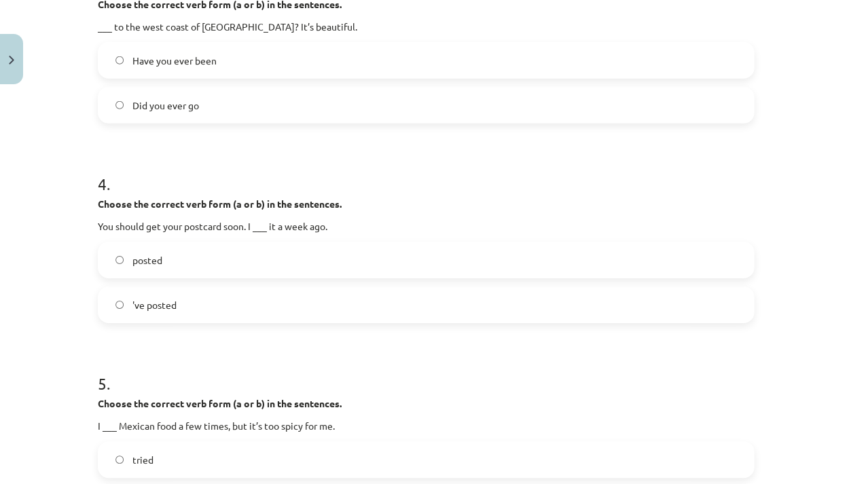
click at [268, 262] on label "posted" at bounding box center [426, 260] width 654 height 34
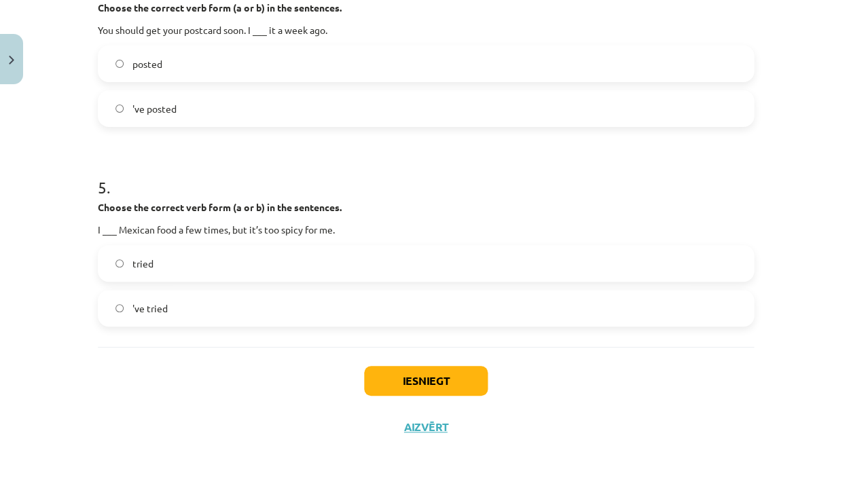
scroll to position [937, 0]
click at [273, 291] on div "'ve tried" at bounding box center [426, 309] width 656 height 37
click at [272, 315] on label "'ve tried" at bounding box center [426, 309] width 654 height 34
click at [457, 385] on button "Iesniegt" at bounding box center [426, 382] width 124 height 30
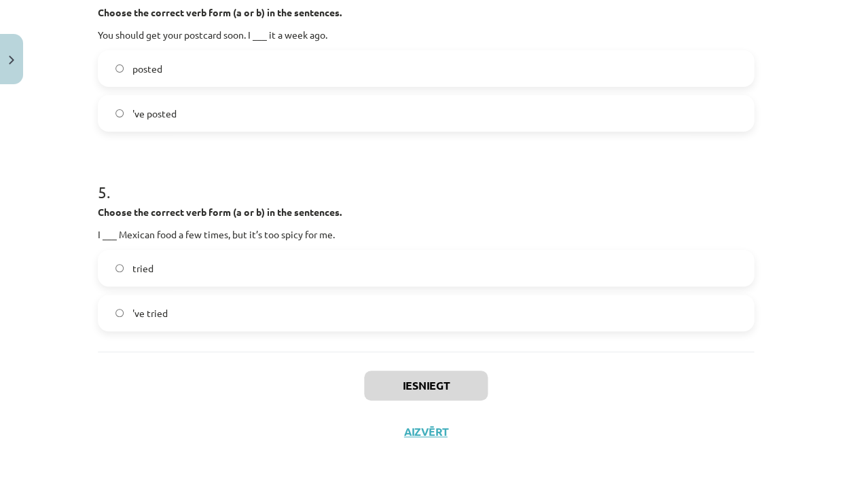
scroll to position [934, 0]
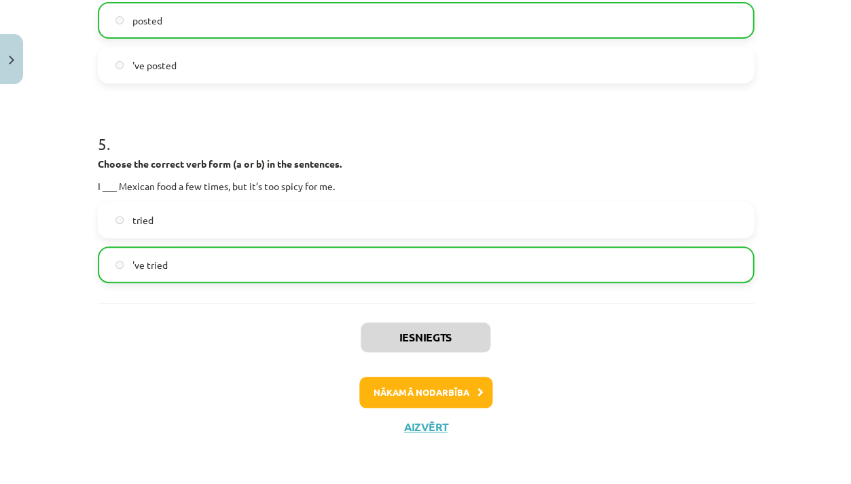
click at [465, 380] on button "Nākamā nodarbība" at bounding box center [425, 392] width 133 height 31
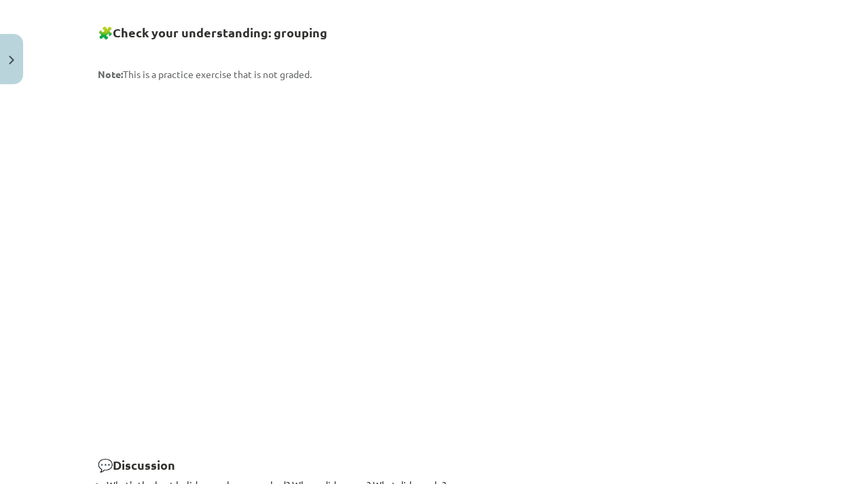
scroll to position [1739, 0]
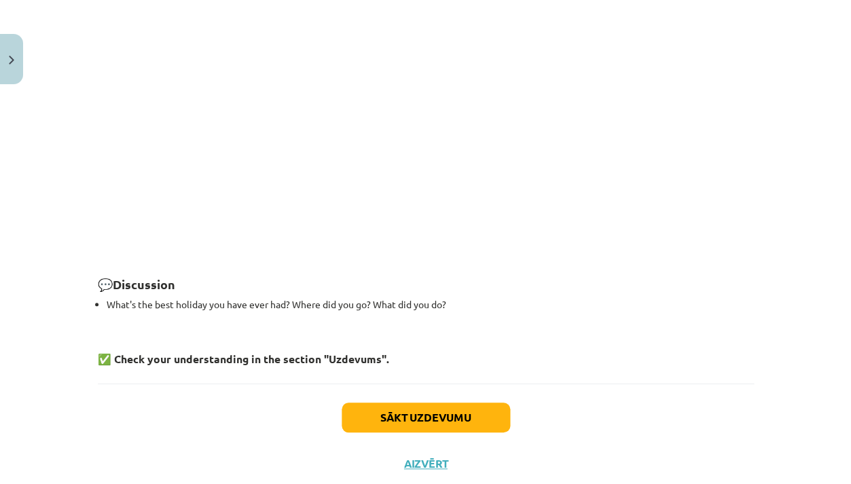
click at [427, 403] on button "Sākt uzdevumu" at bounding box center [426, 418] width 169 height 30
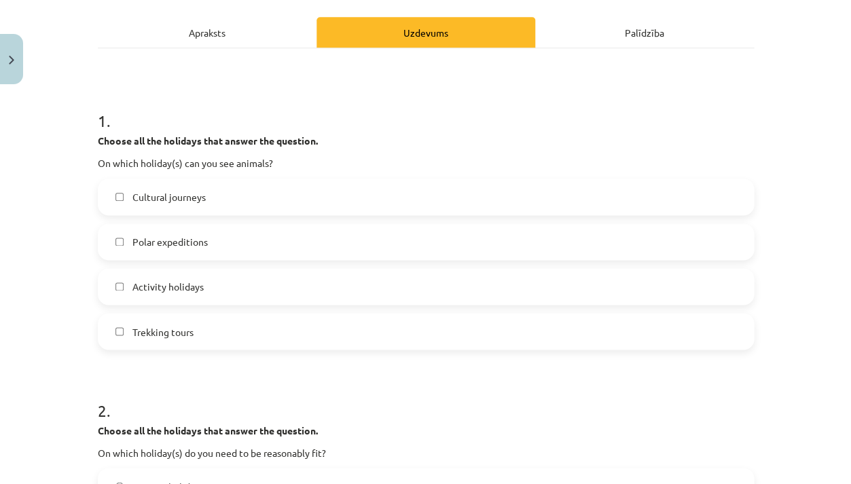
scroll to position [188, 0]
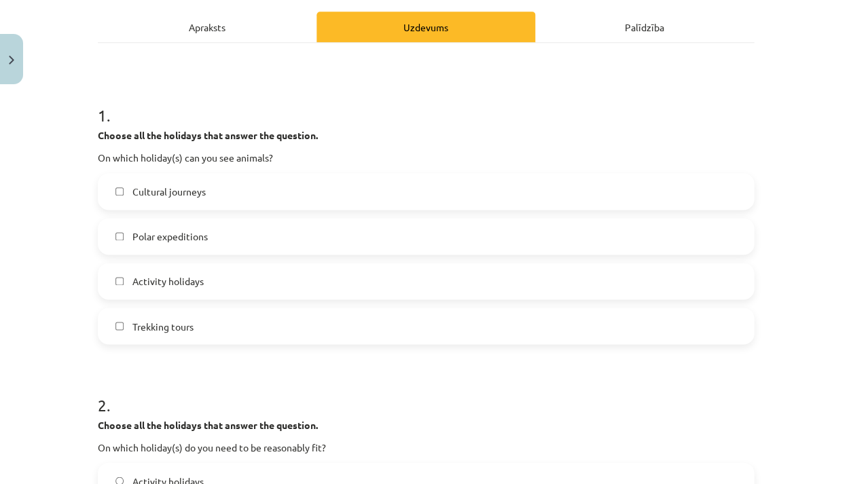
click at [240, 335] on label "Trekking tours" at bounding box center [426, 326] width 654 height 34
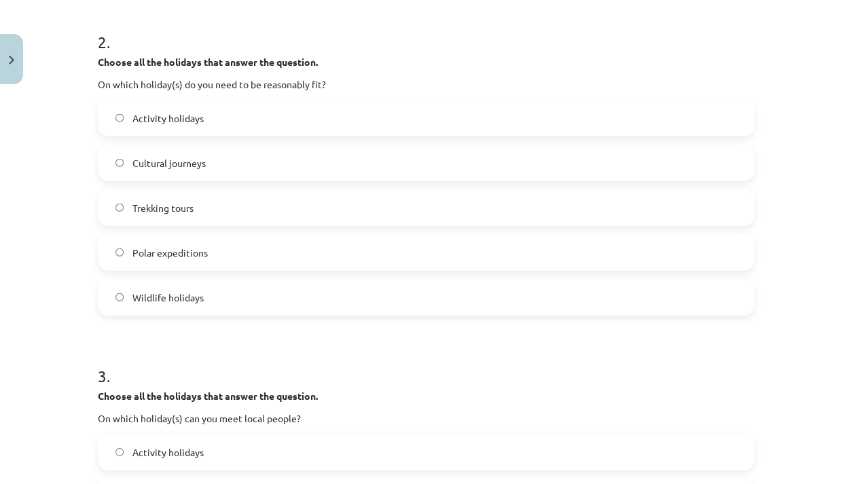
scroll to position [550, 0]
click at [277, 213] on label "Trekking tours" at bounding box center [426, 209] width 654 height 34
click at [272, 147] on label "Cultural journeys" at bounding box center [426, 164] width 654 height 34
click at [272, 102] on label "Activity holidays" at bounding box center [426, 119] width 654 height 34
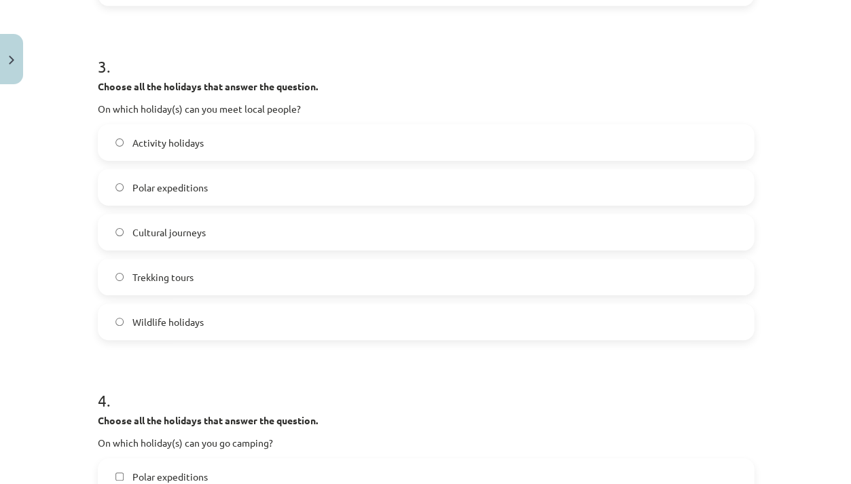
scroll to position [860, 0]
click at [321, 246] on label "Cultural journeys" at bounding box center [426, 234] width 654 height 34
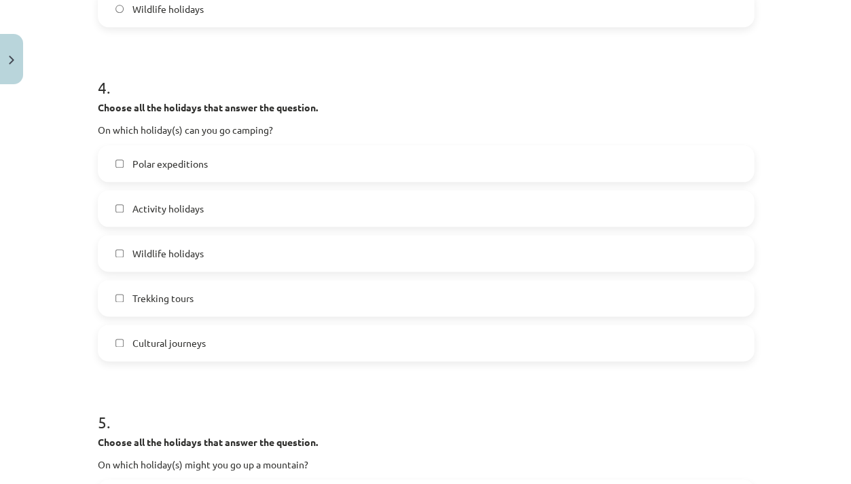
scroll to position [1175, 0]
click at [235, 294] on label "Trekking tours" at bounding box center [426, 297] width 654 height 34
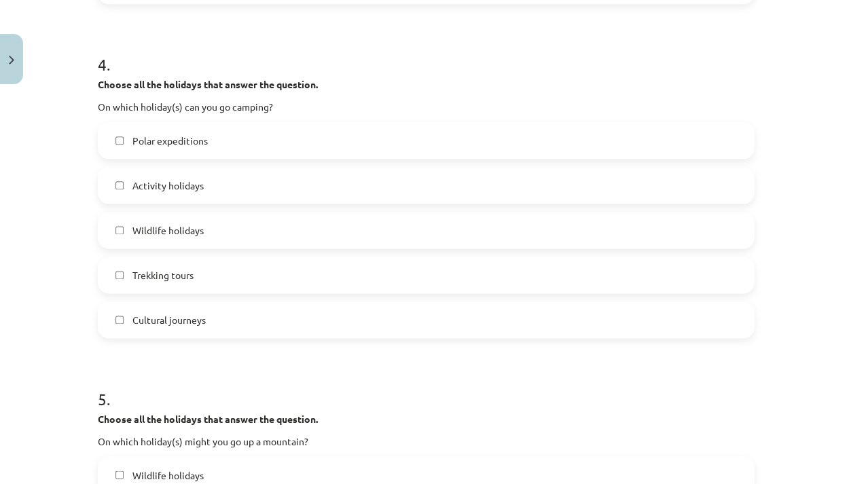
scroll to position [1200, 0]
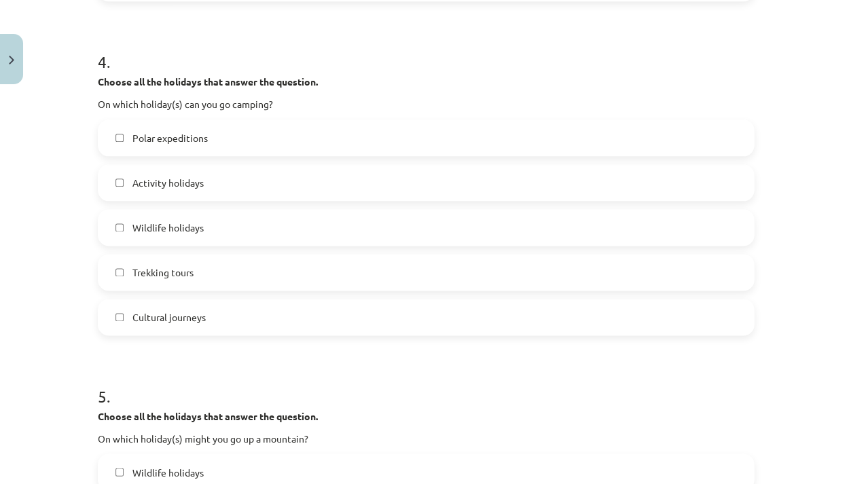
click at [263, 161] on div "Polar expeditions Activity holidays Wildlife holidays Trekking tours Cultural j…" at bounding box center [426, 228] width 656 height 216
click at [263, 181] on label "Activity holidays" at bounding box center [426, 183] width 654 height 34
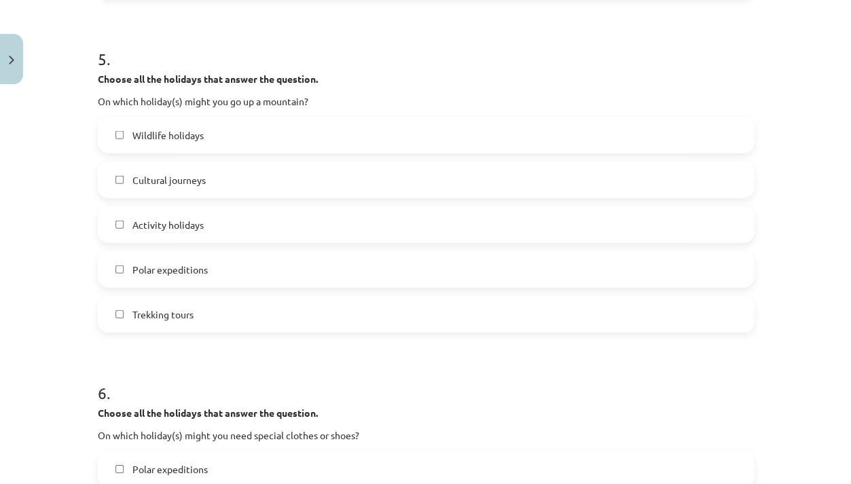
scroll to position [1538, 0]
click at [232, 323] on label "Trekking tours" at bounding box center [426, 313] width 654 height 34
click at [178, 217] on span "Activity holidays" at bounding box center [167, 224] width 71 height 14
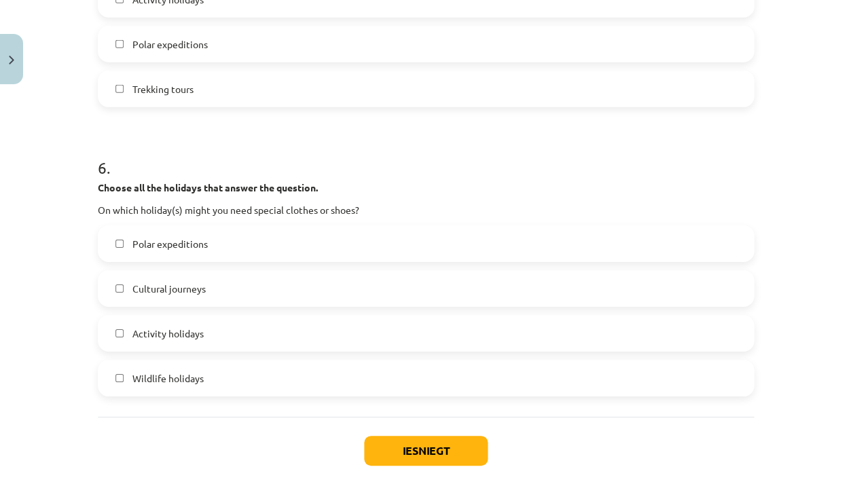
scroll to position [1764, 0]
click at [213, 243] on label "Polar expeditions" at bounding box center [426, 243] width 654 height 34
click at [221, 364] on label "Wildlife holidays" at bounding box center [426, 377] width 654 height 34
click at [231, 366] on label "Wildlife holidays" at bounding box center [426, 377] width 654 height 34
click at [232, 340] on label "Activity holidays" at bounding box center [426, 332] width 654 height 34
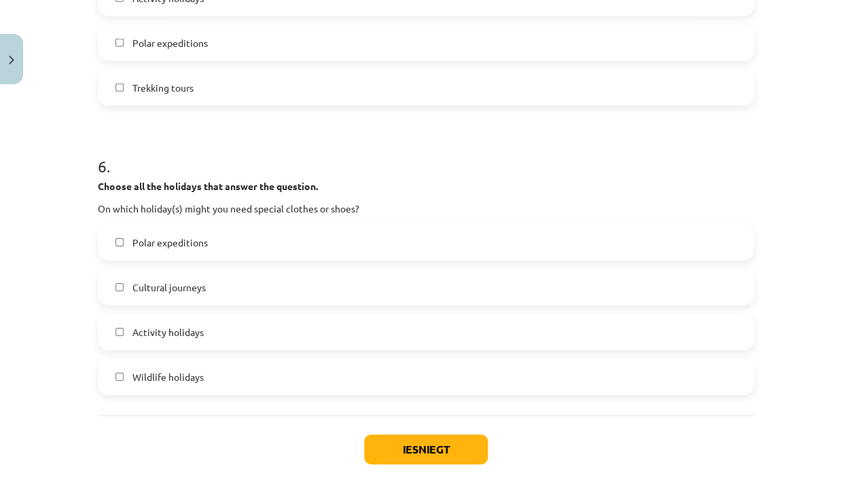
click at [459, 444] on button "Iesniegt" at bounding box center [426, 450] width 124 height 30
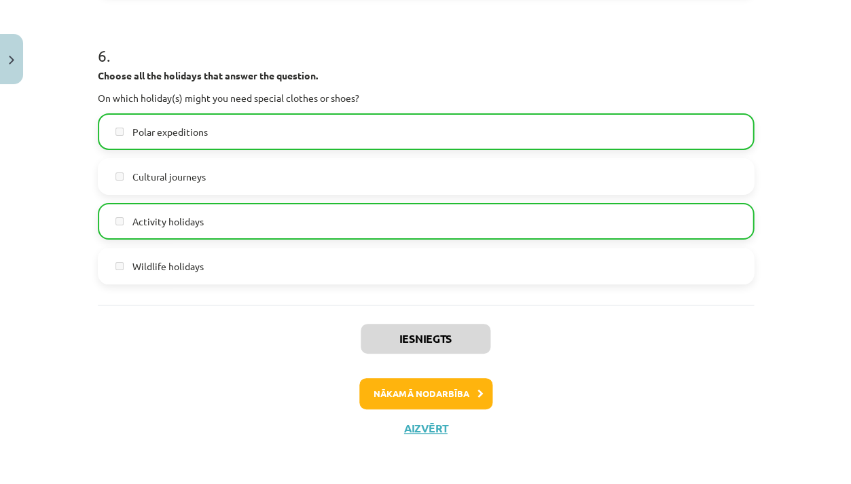
scroll to position [1875, 0]
click at [351, 389] on div "Nākamā nodarbība" at bounding box center [426, 393] width 640 height 31
click at [410, 399] on button "Nākamā nodarbība" at bounding box center [425, 393] width 133 height 31
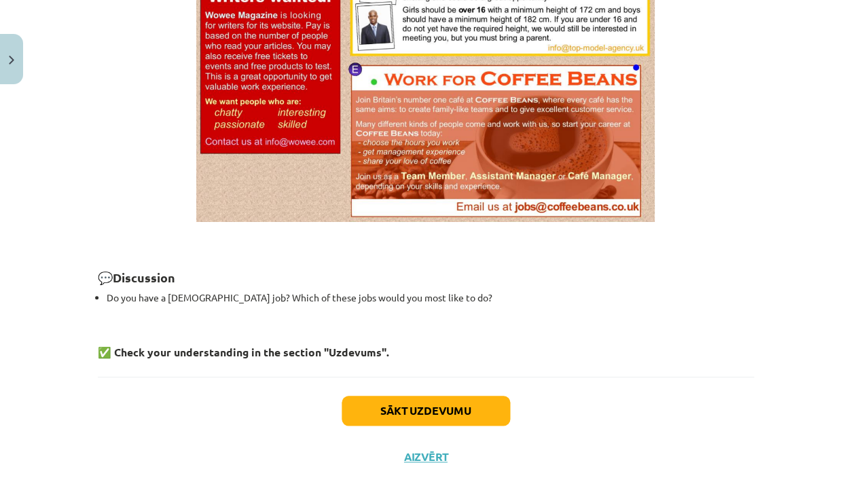
click at [411, 396] on button "Sākt uzdevumu" at bounding box center [426, 411] width 169 height 30
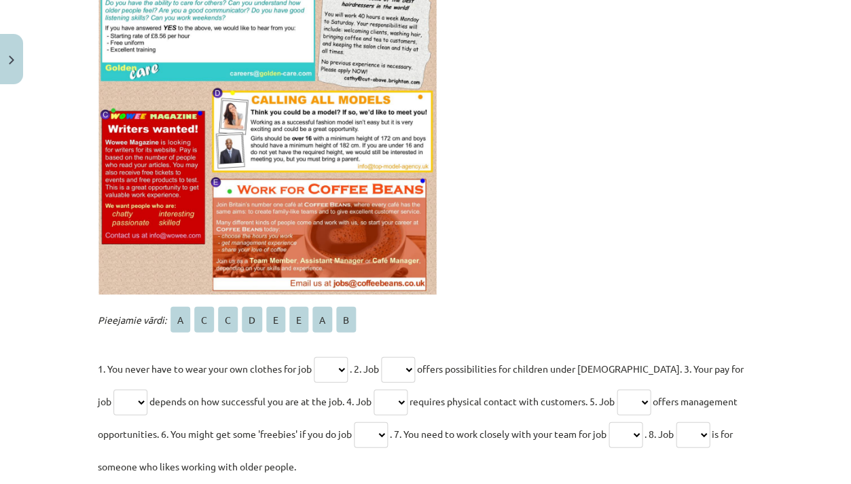
scroll to position [436, 0]
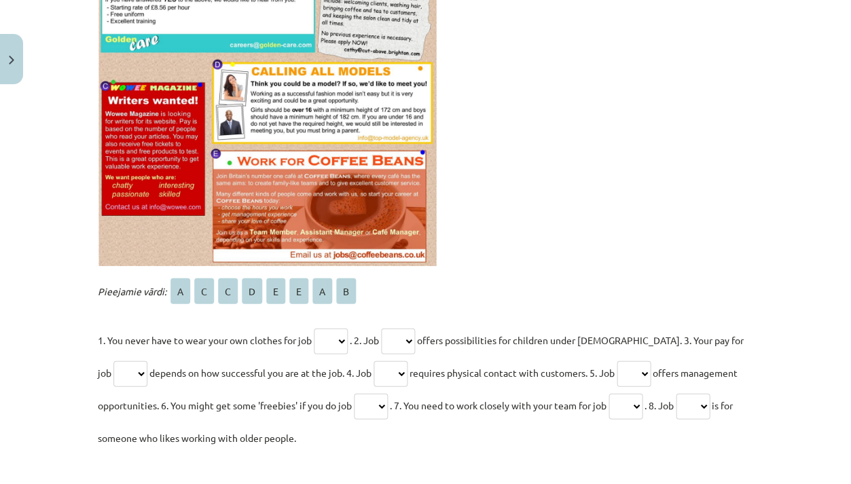
click at [349, 340] on p "1. You never have to wear your own clothes for job * * * * * * * * . 2. Job * *…" at bounding box center [426, 388] width 656 height 130
select select "*"
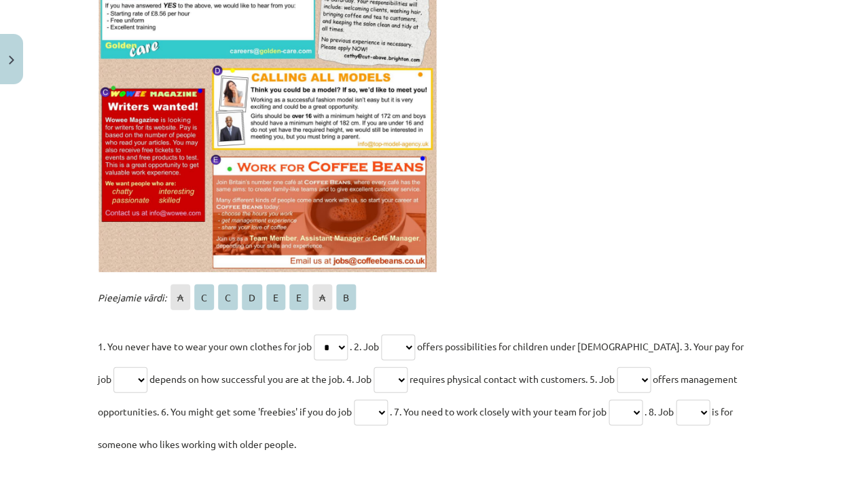
scroll to position [417, 0]
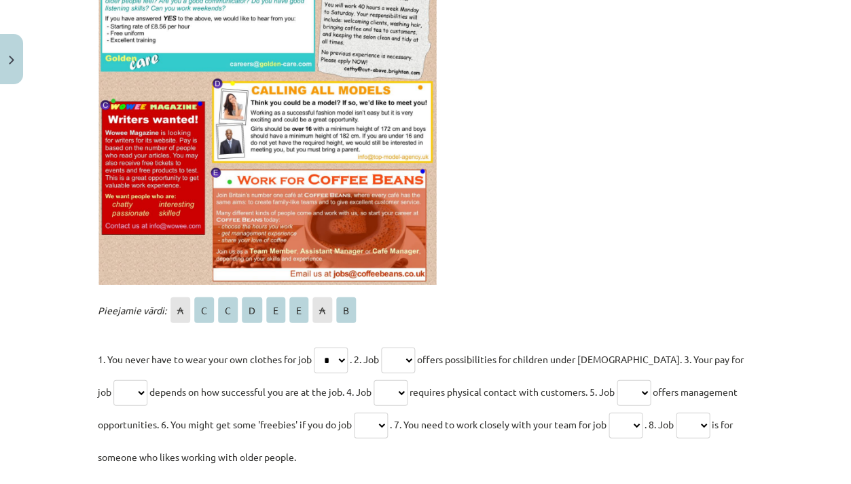
select select "*"
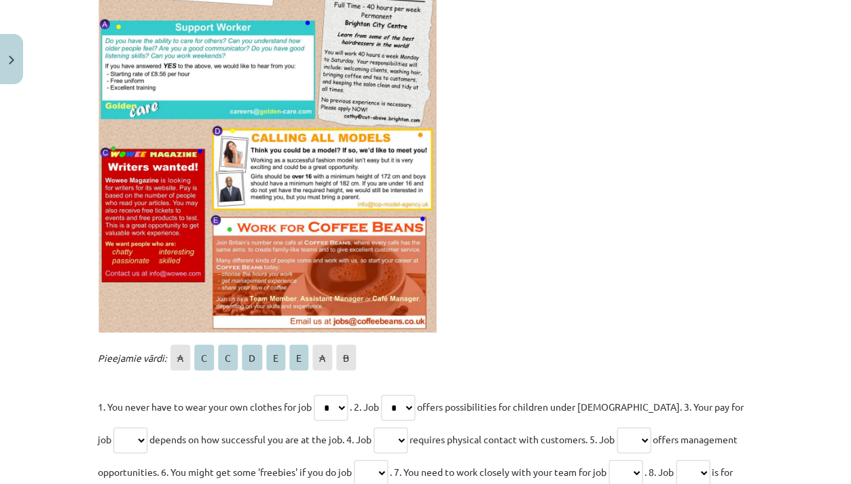
scroll to position [376, 0]
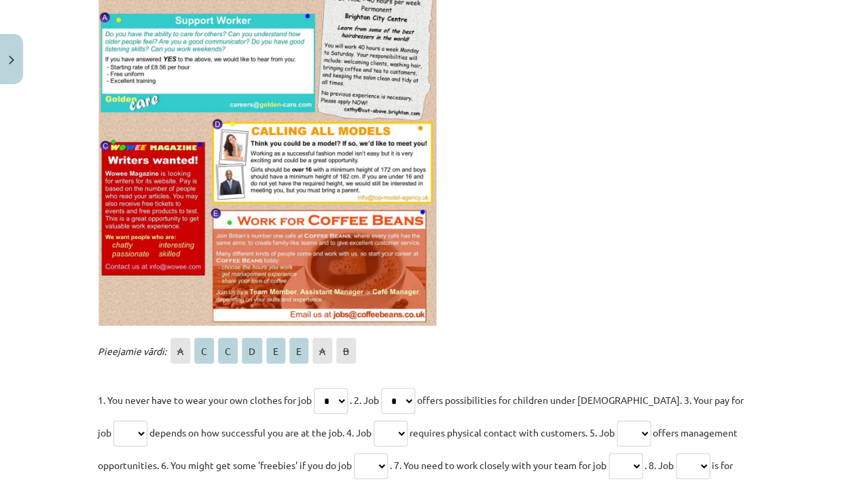
select select "*"
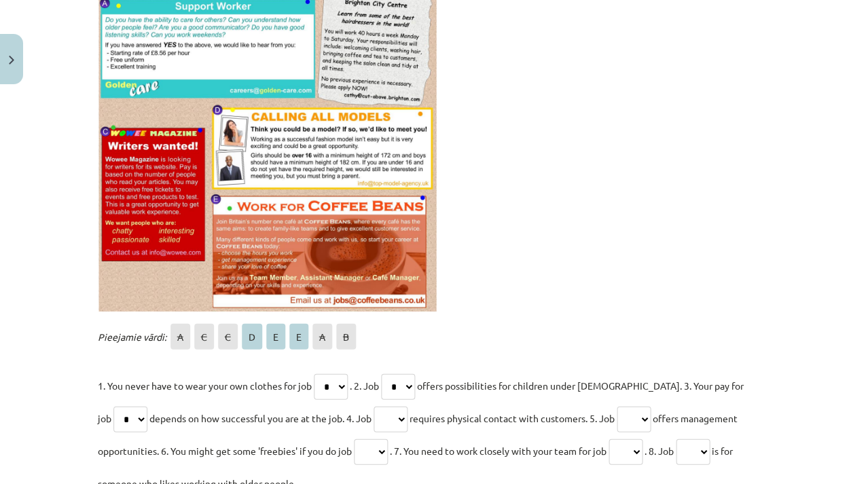
scroll to position [394, 0]
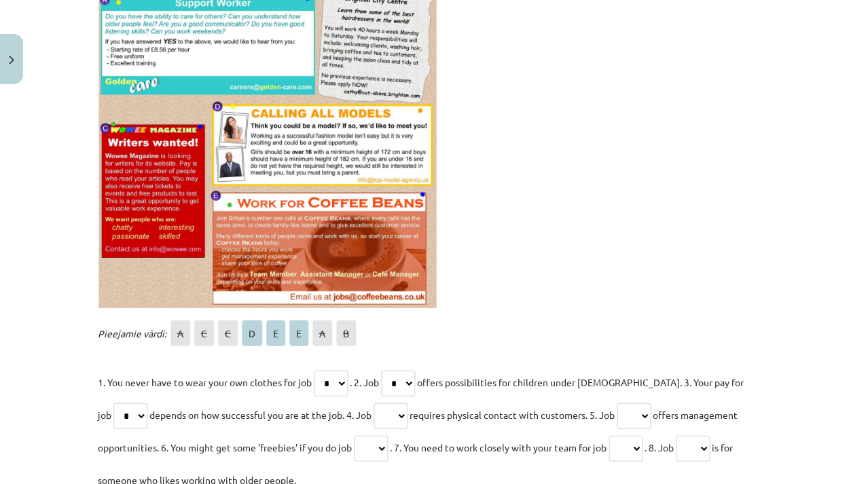
select select "*"
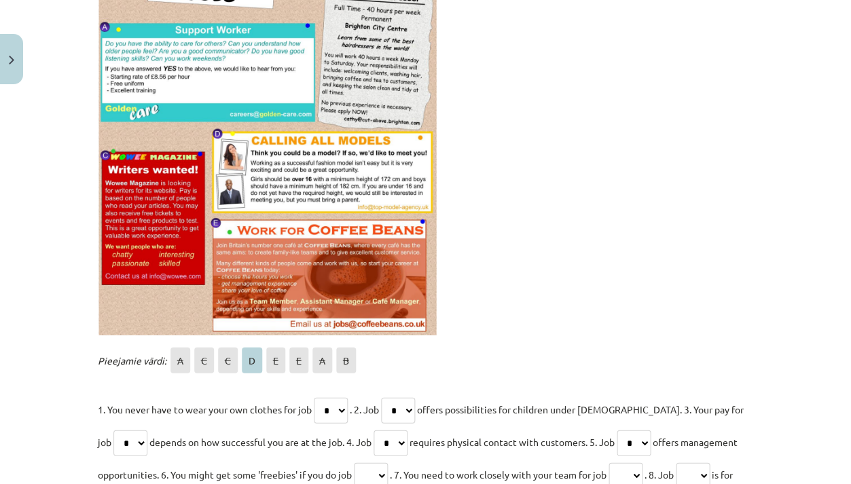
scroll to position [367, 0]
click at [398, 415] on p "1. You never have to wear your own clothes for job * * * * * * * * . 2. Job * *…" at bounding box center [426, 458] width 656 height 130
click at [398, 421] on p "1. You never have to wear your own clothes for job * * * * * * * * . 2. Job * *…" at bounding box center [426, 458] width 656 height 130
click at [400, 417] on p "1. You never have to wear your own clothes for job * * * * * * * * . 2. Job * *…" at bounding box center [426, 458] width 656 height 130
select select "*"
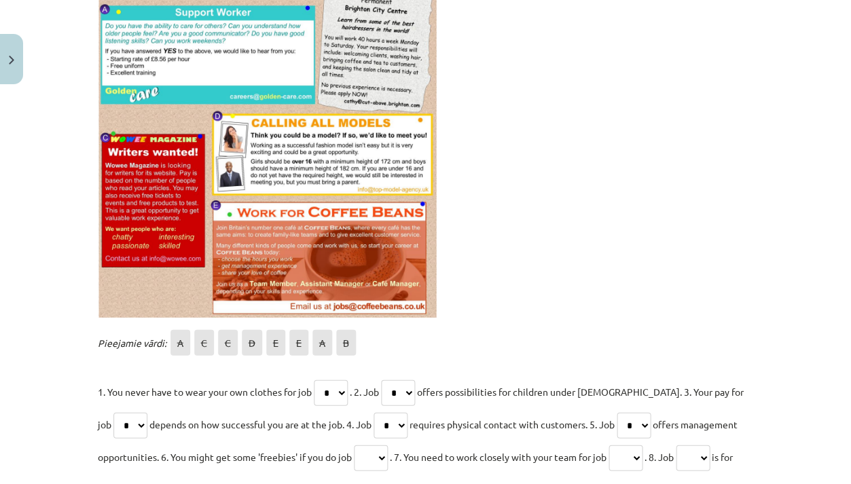
scroll to position [384, 0]
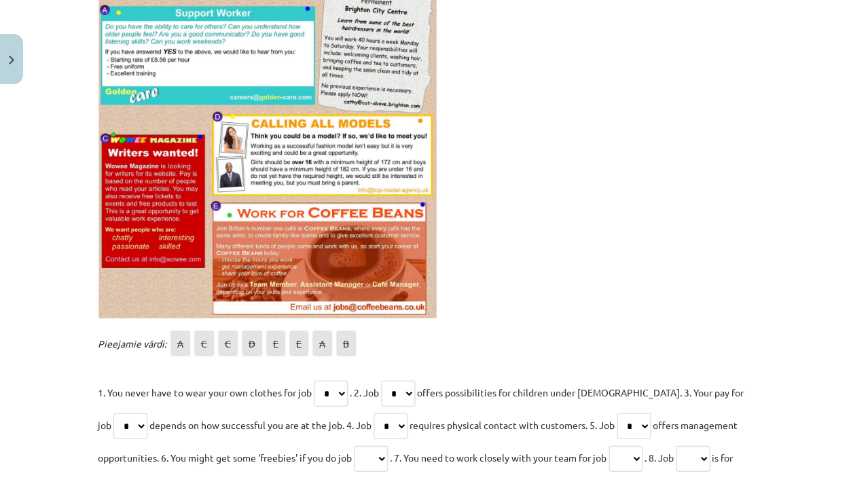
select select "*"
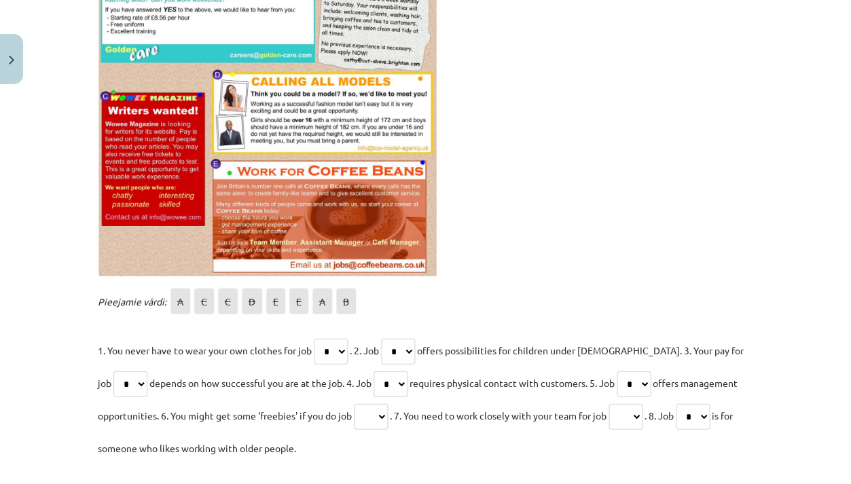
scroll to position [422, 0]
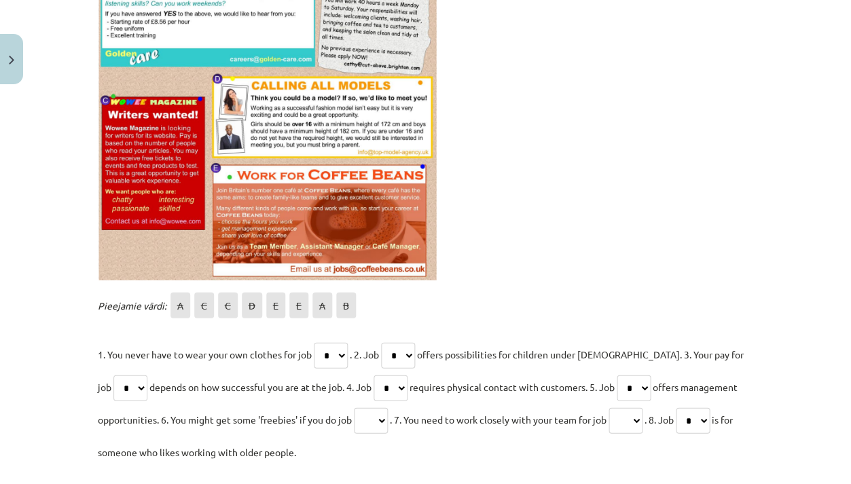
select select "*"
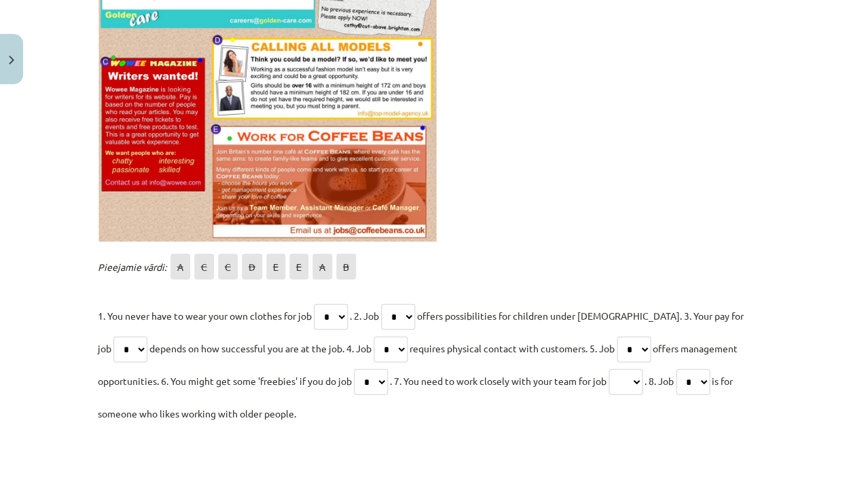
scroll to position [467, 0]
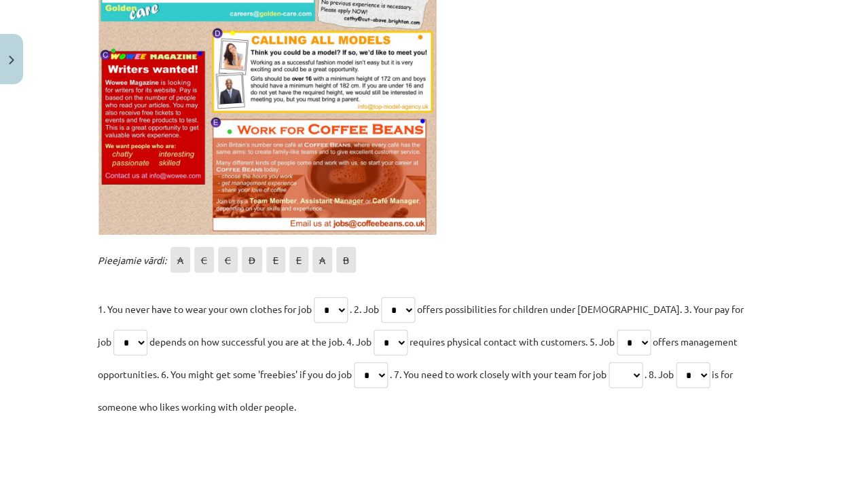
select select "*"
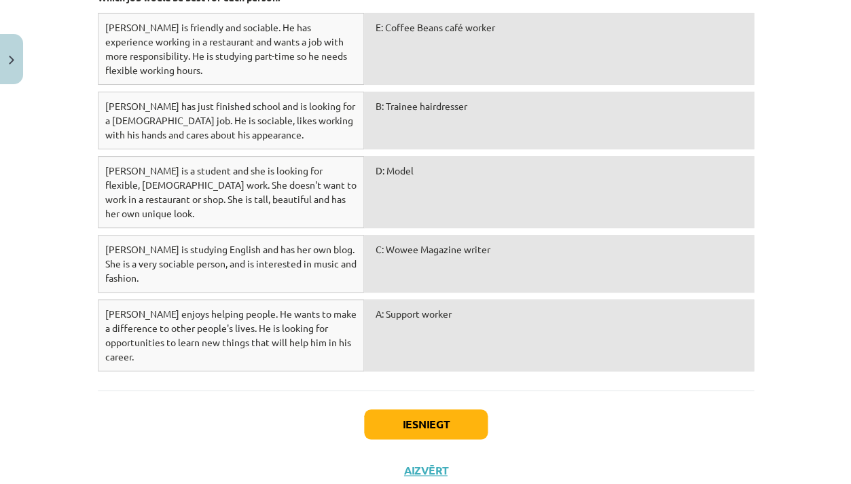
scroll to position [983, 0]
click at [447, 408] on button "Iesniegt" at bounding box center [426, 423] width 124 height 30
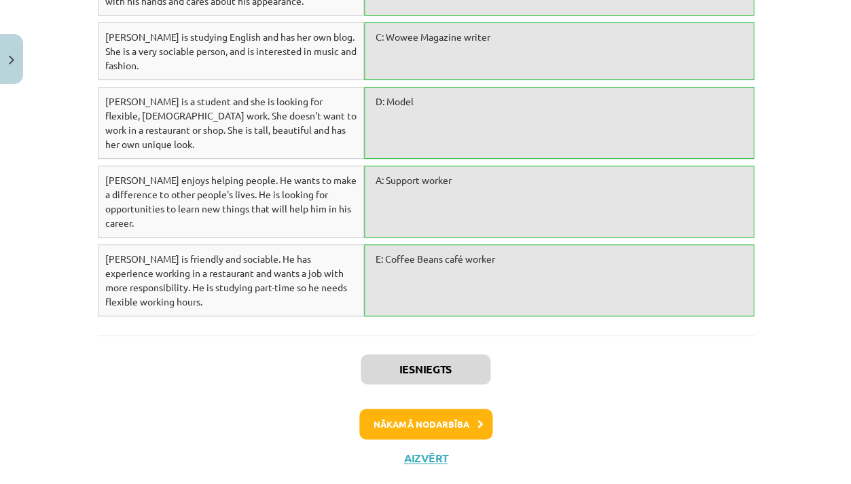
click at [442, 409] on button "Nākamā nodarbība" at bounding box center [425, 424] width 133 height 31
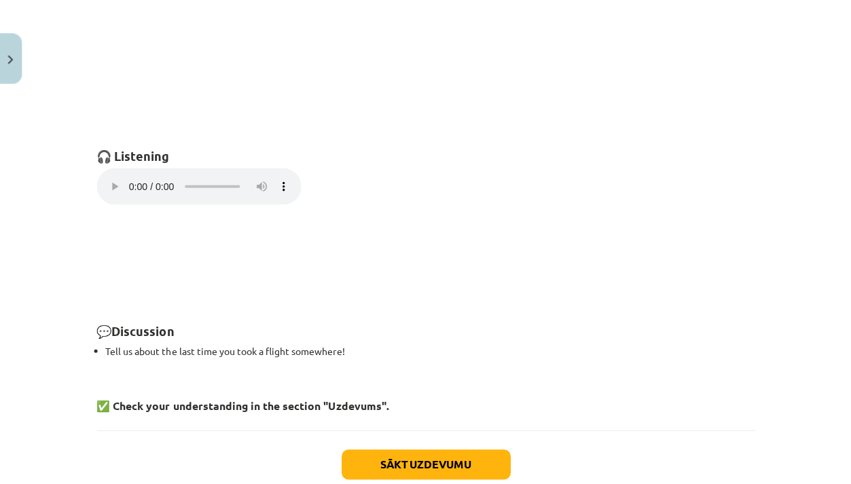
scroll to position [938, 0]
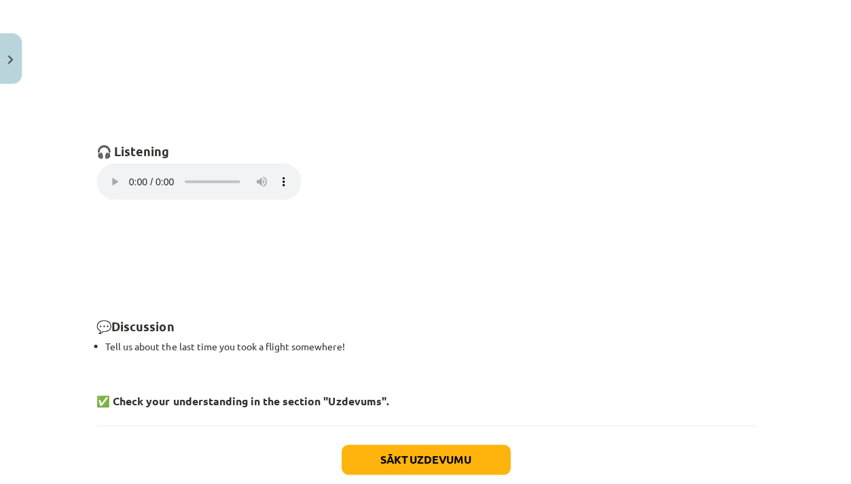
click at [408, 455] on div "Sākt uzdevumu Aizvērt" at bounding box center [426, 472] width 656 height 95
click at [408, 444] on button "Sākt uzdevumu" at bounding box center [426, 459] width 169 height 30
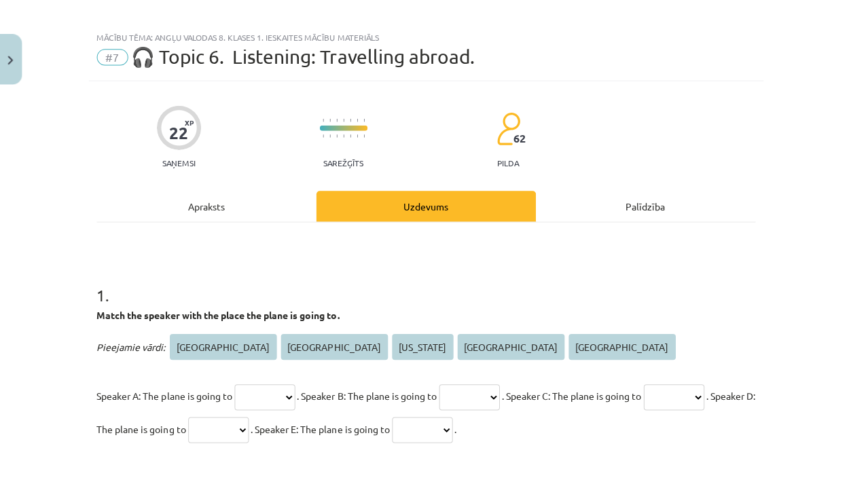
scroll to position [7, 0]
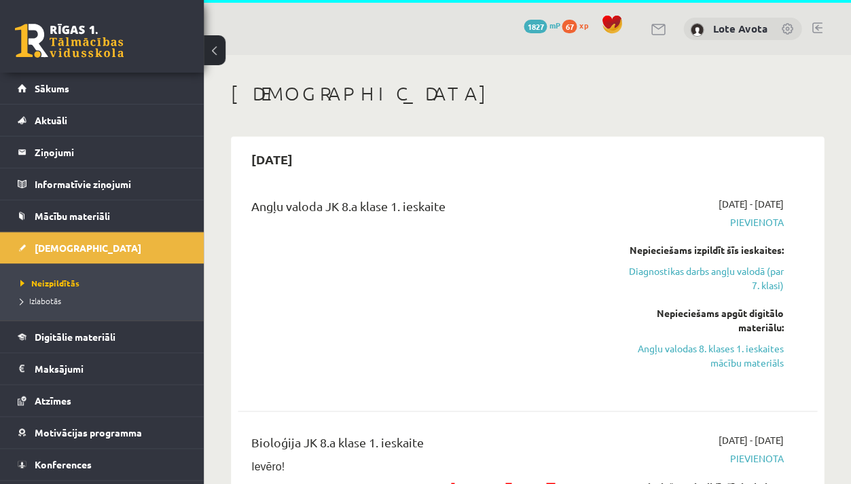
scroll to position [26, 0]
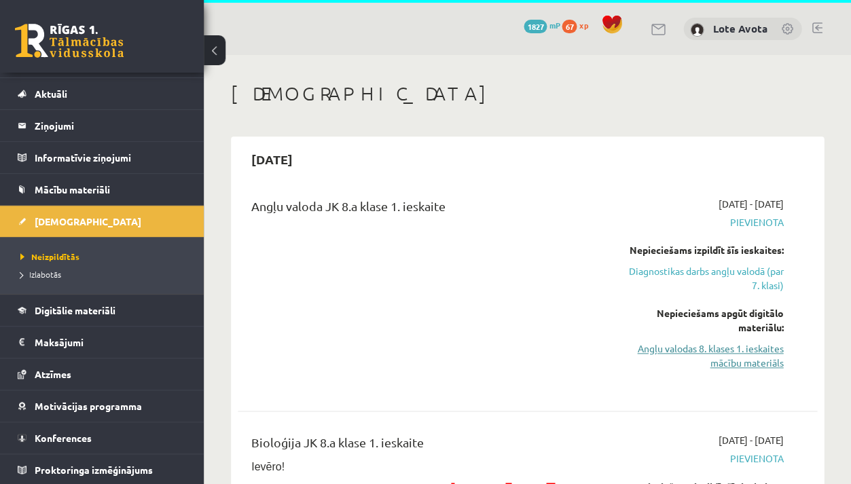
click at [664, 351] on link "Angļu valodas 8. klases 1. ieskaites mācību materiāls" at bounding box center [702, 356] width 164 height 29
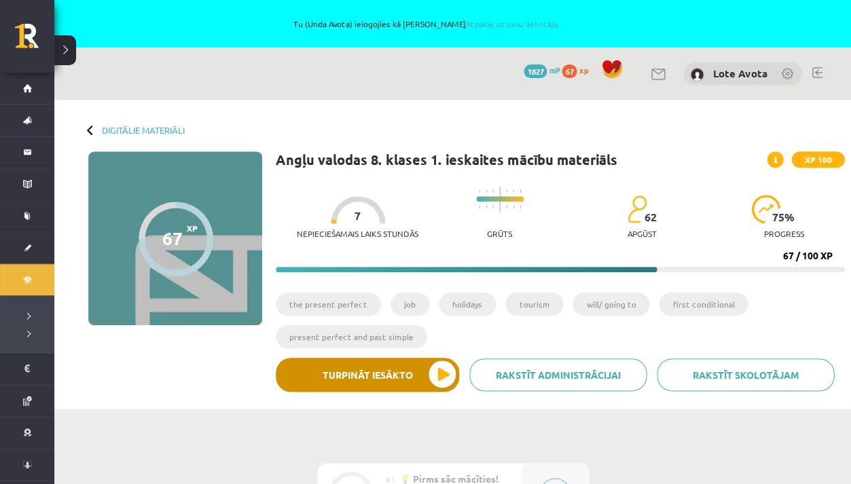
click at [414, 381] on button "Turpināt iesākto" at bounding box center [367, 375] width 183 height 34
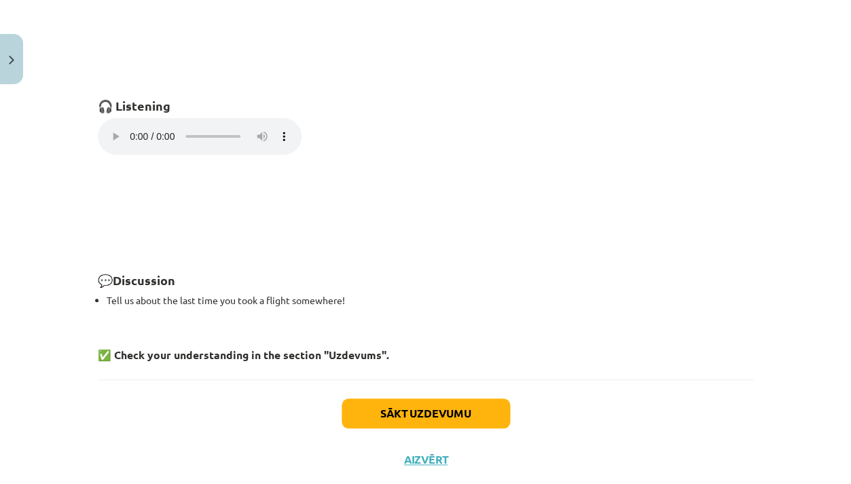
scroll to position [978, 0]
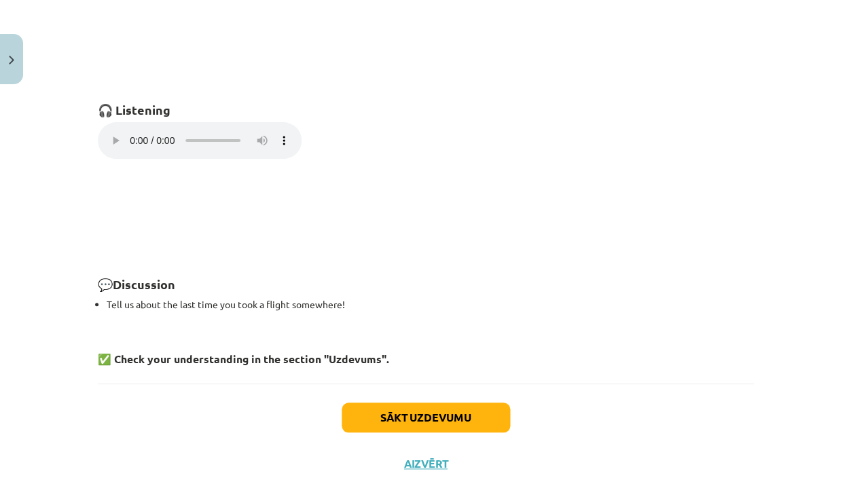
click at [106, 131] on audio "Your browser does not support the audio element." at bounding box center [200, 140] width 204 height 37
click at [108, 130] on audio "Your browser does not support the audio element." at bounding box center [200, 140] width 204 height 37
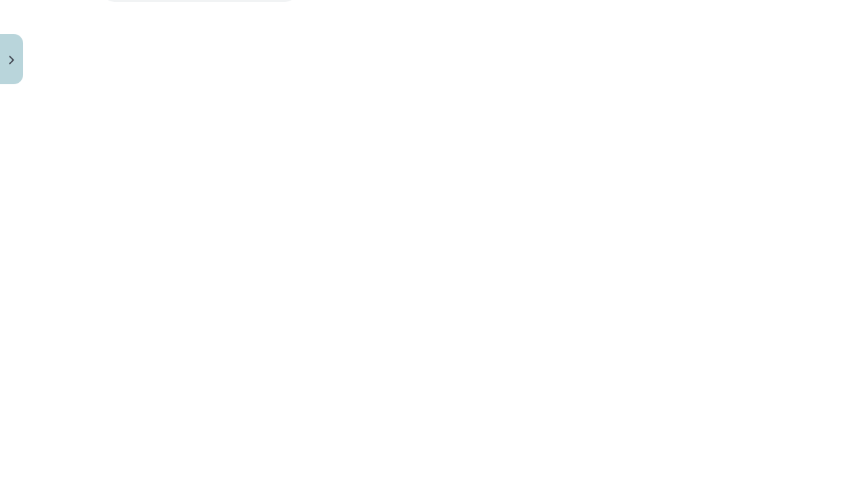
scroll to position [1133, 0]
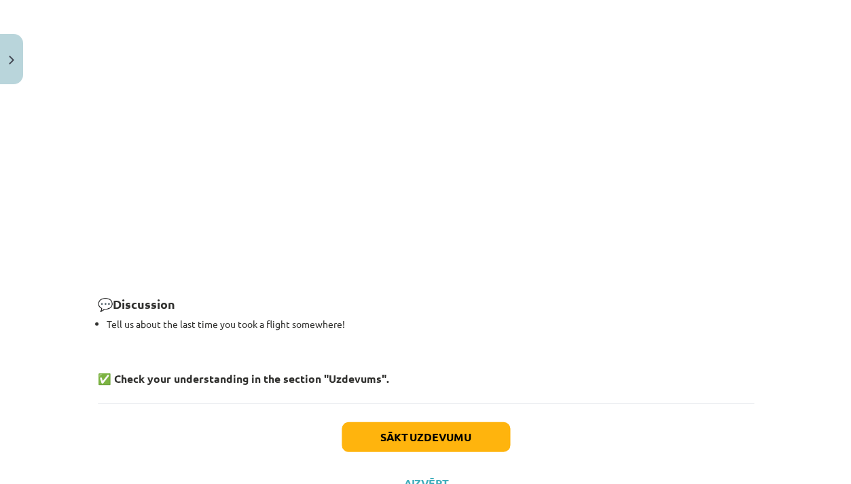
click at [444, 422] on button "Sākt uzdevumu" at bounding box center [426, 437] width 169 height 30
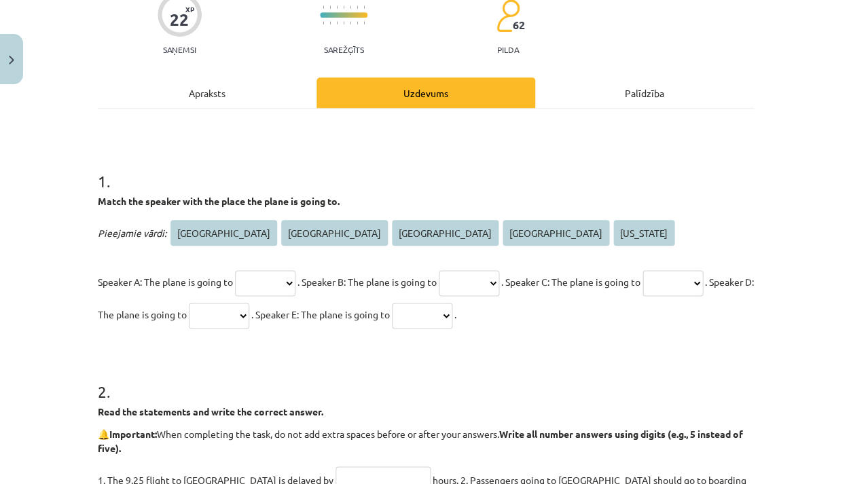
scroll to position [122, 0]
select select "****"
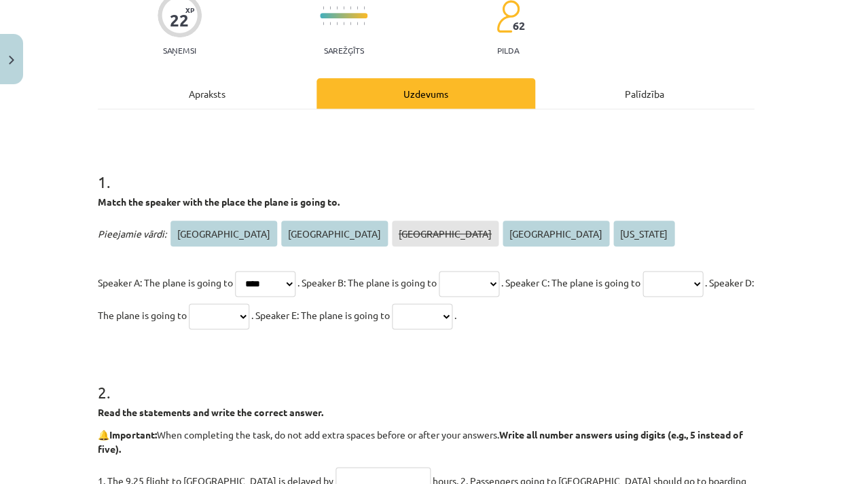
click at [519, 292] on p "Speaker A: The plane is going to ****** ********* **** ***** ******** . Speaker…" at bounding box center [426, 298] width 656 height 65
select select "*****"
select select "*********"
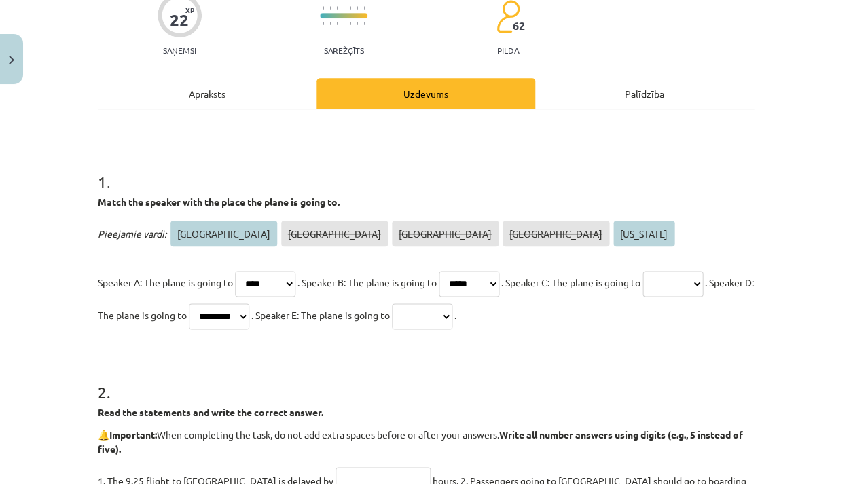
select select "********"
select select "******"
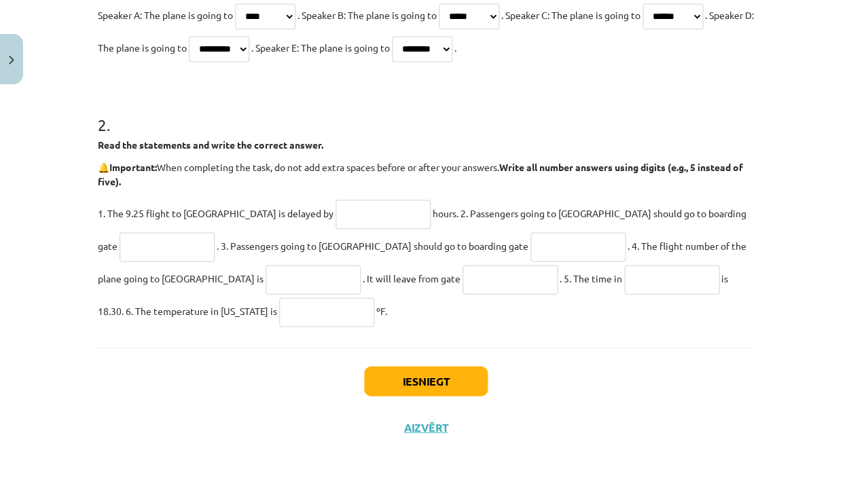
scroll to position [389, 0]
click at [336, 212] on input "text" at bounding box center [383, 214] width 95 height 29
type input "*"
click at [215, 233] on input "**" at bounding box center [167, 247] width 95 height 29
type input "**"
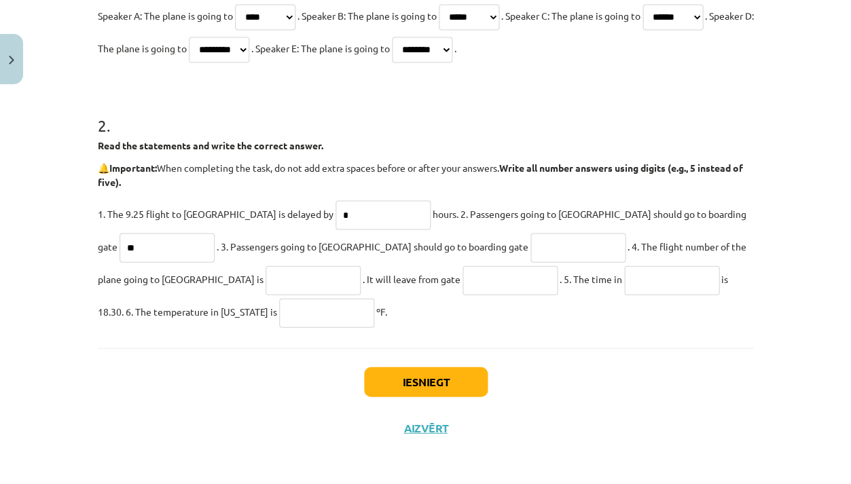
click at [791, 194] on div "Mācību tēma: Angļu valodas 8. klases 1. ieskaites mācību materiāls #7 🎧 Topic 6…" at bounding box center [425, 242] width 851 height 484
click at [215, 233] on input "**" at bounding box center [167, 247] width 95 height 29
click at [827, 192] on div "Mācību tēma: Angļu valodas 8. klases 1. ieskaites mācību materiāls #7 🎧 Topic 6…" at bounding box center [425, 242] width 851 height 484
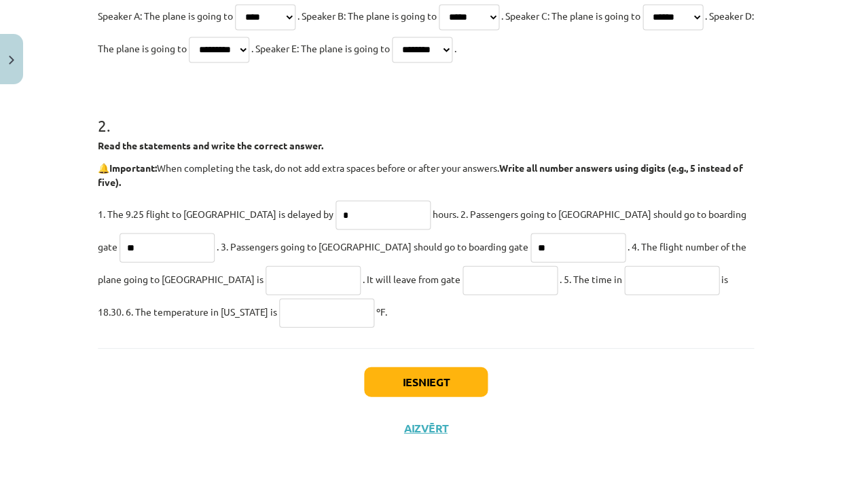
type input "**"
click at [72, 281] on div "Mācību tēma: Angļu valodas 8. klases 1. ieskaites mācību materiāls #7 🎧 Topic 6…" at bounding box center [425, 242] width 851 height 484
click at [266, 281] on input "text" at bounding box center [313, 280] width 95 height 29
type input "******"
click at [463, 289] on input "**" at bounding box center [510, 280] width 95 height 29
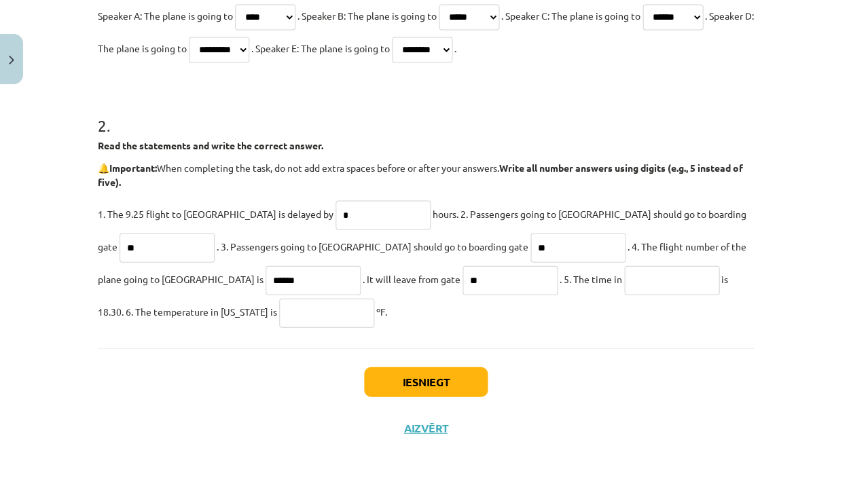
type input "**"
click at [624, 270] on input "text" at bounding box center [671, 280] width 95 height 29
type input "********"
click at [279, 319] on input "text" at bounding box center [326, 312] width 95 height 29
type input "**"
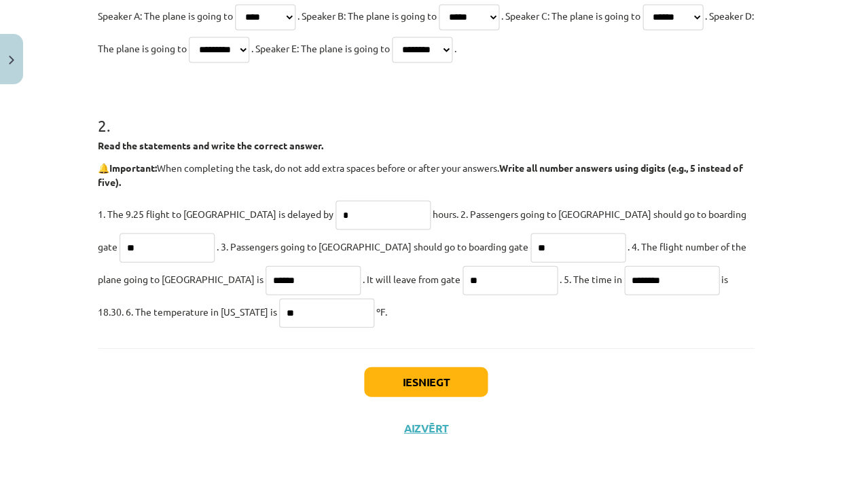
click at [402, 376] on button "Iesniegt" at bounding box center [426, 382] width 124 height 30
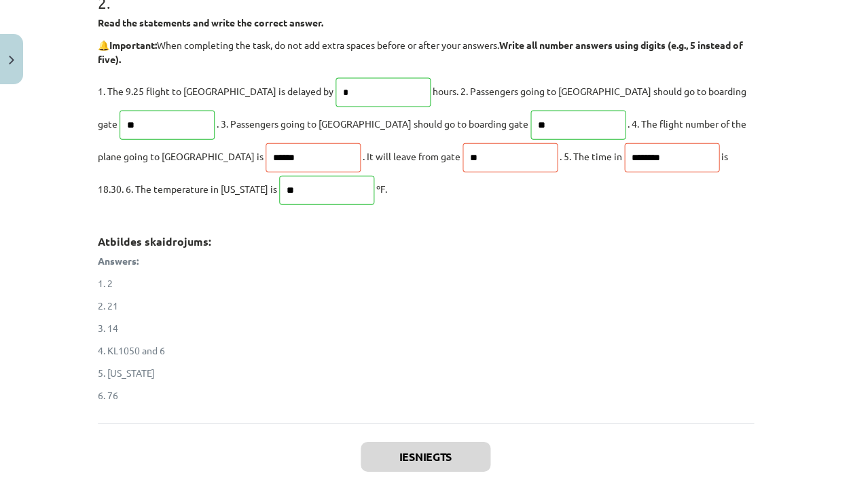
scroll to position [519, 0]
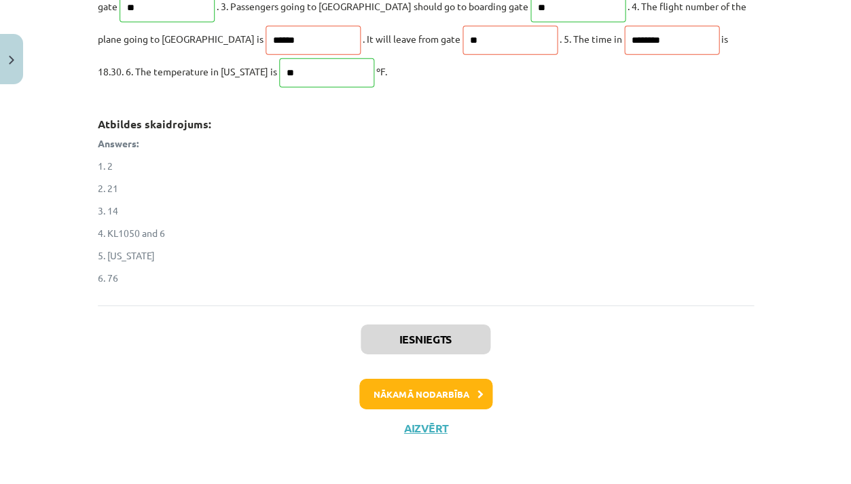
click at [447, 396] on button "Nākamā nodarbība" at bounding box center [425, 394] width 133 height 31
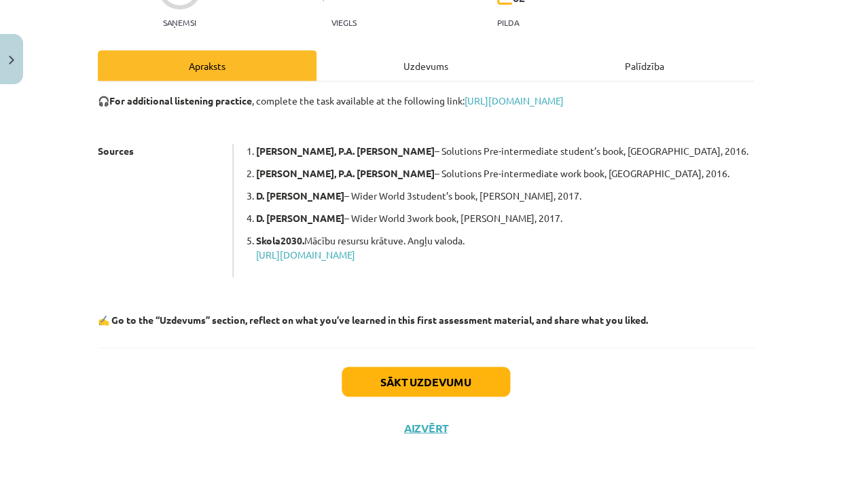
click at [454, 371] on button "Sākt uzdevumu" at bounding box center [426, 382] width 169 height 30
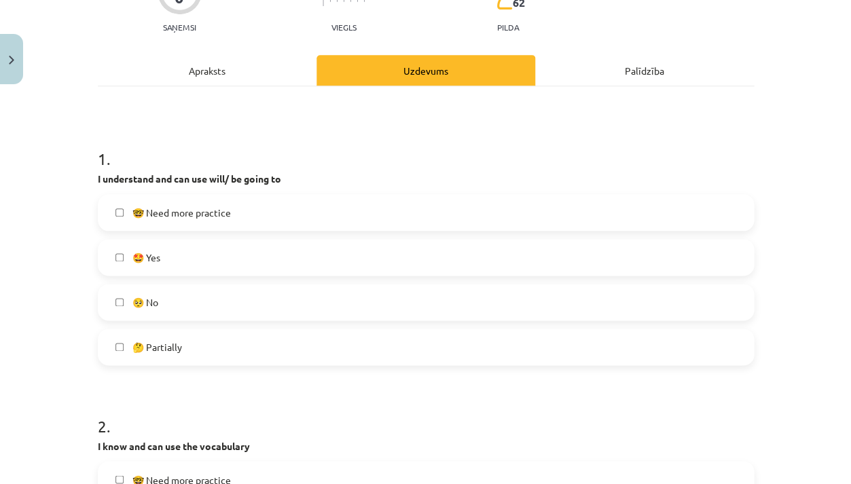
scroll to position [146, 0]
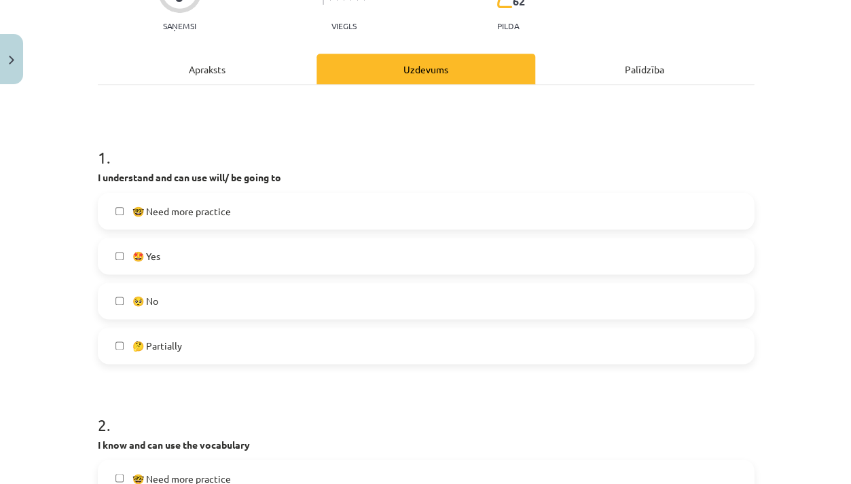
click at [452, 270] on label "🤩 Yes" at bounding box center [426, 256] width 654 height 34
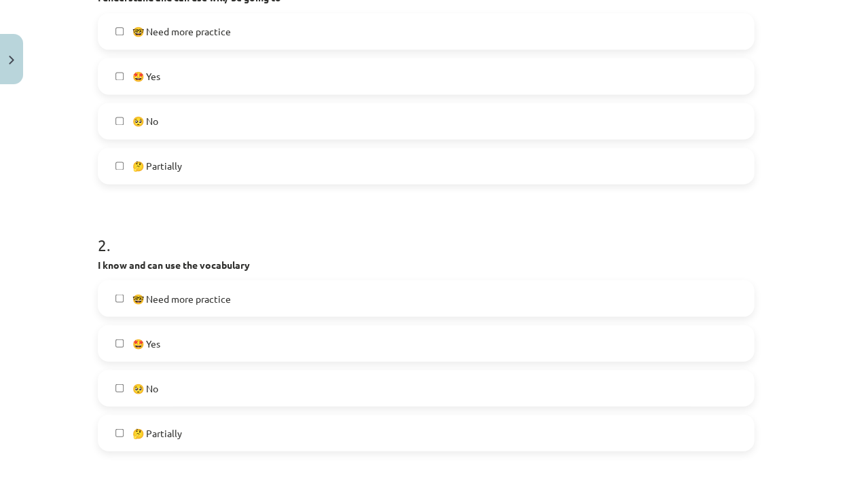
scroll to position [332, 0]
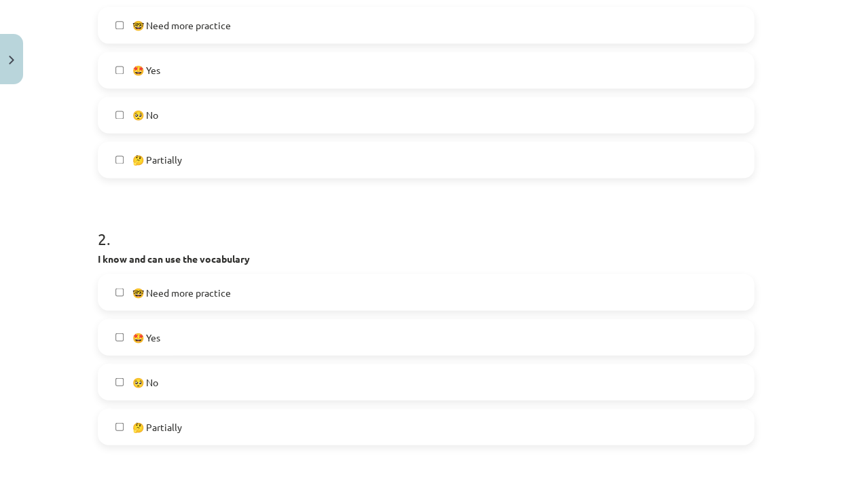
click at [395, 429] on label "🤔 Partially" at bounding box center [426, 427] width 654 height 34
click at [406, 339] on label "🤩 Yes" at bounding box center [426, 337] width 654 height 34
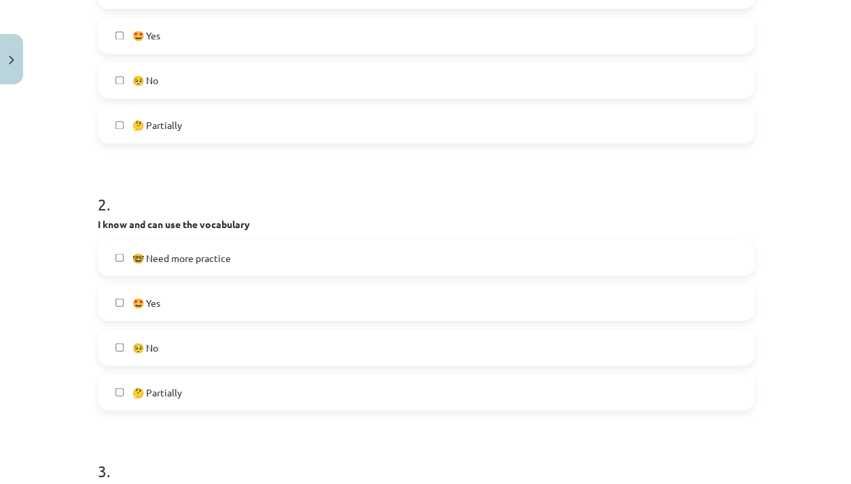
scroll to position [370, 0]
click at [391, 385] on label "🤔 Partially" at bounding box center [426, 389] width 654 height 34
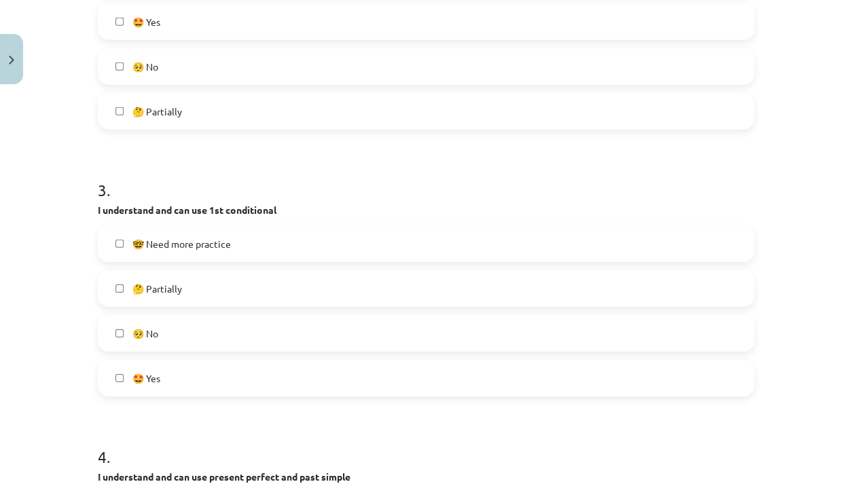
scroll to position [669, 0]
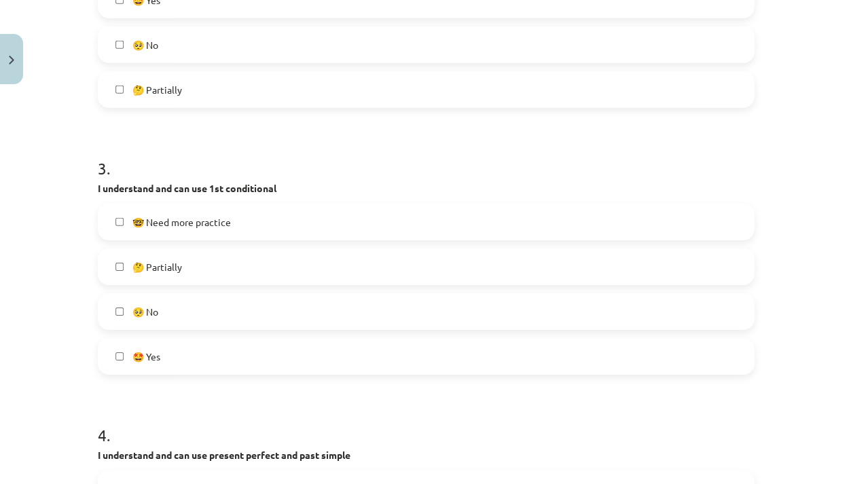
click at [383, 272] on label "🤔 Partially" at bounding box center [426, 267] width 654 height 34
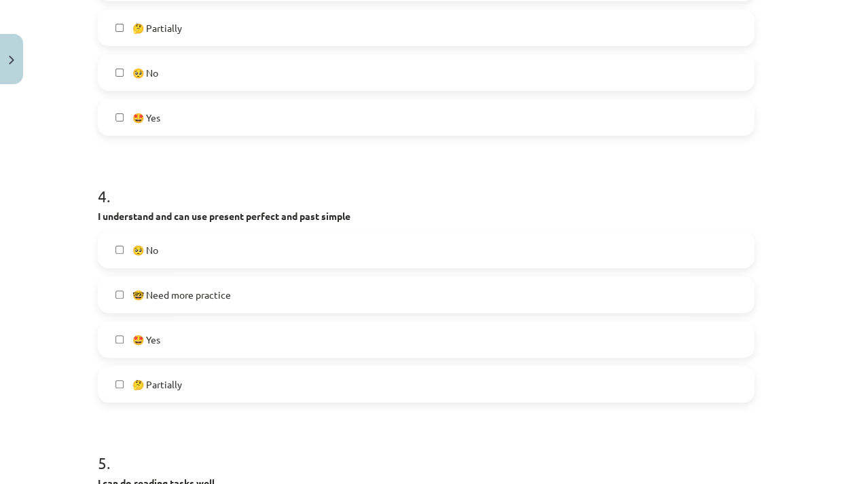
scroll to position [915, 0]
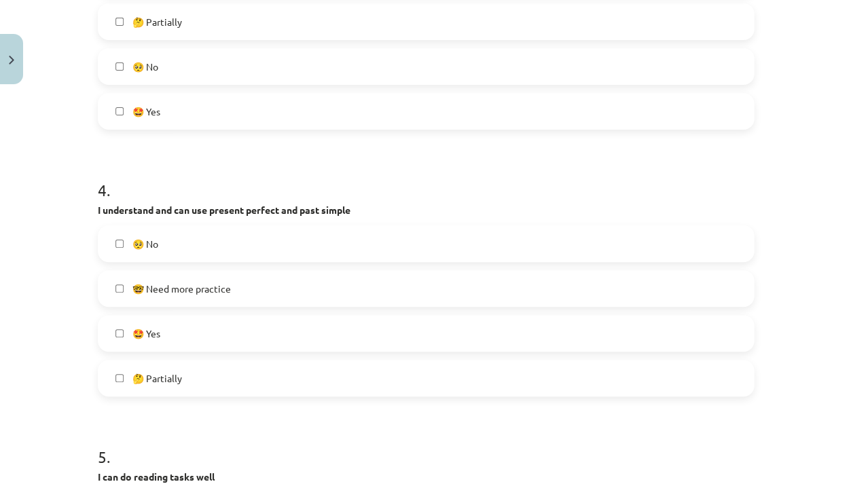
click at [338, 334] on label "🤩 Yes" at bounding box center [426, 334] width 654 height 34
click at [318, 378] on label "🤔 Partially" at bounding box center [426, 378] width 654 height 34
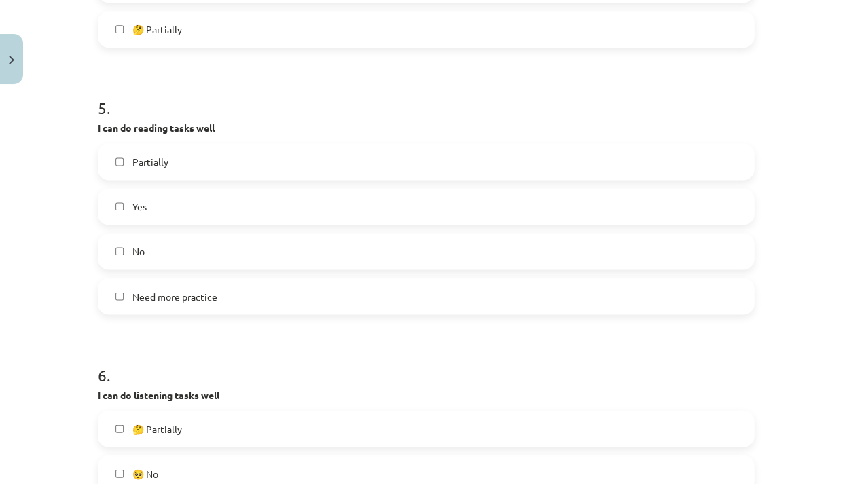
scroll to position [1266, 0]
click at [312, 165] on label "Partially" at bounding box center [426, 160] width 654 height 34
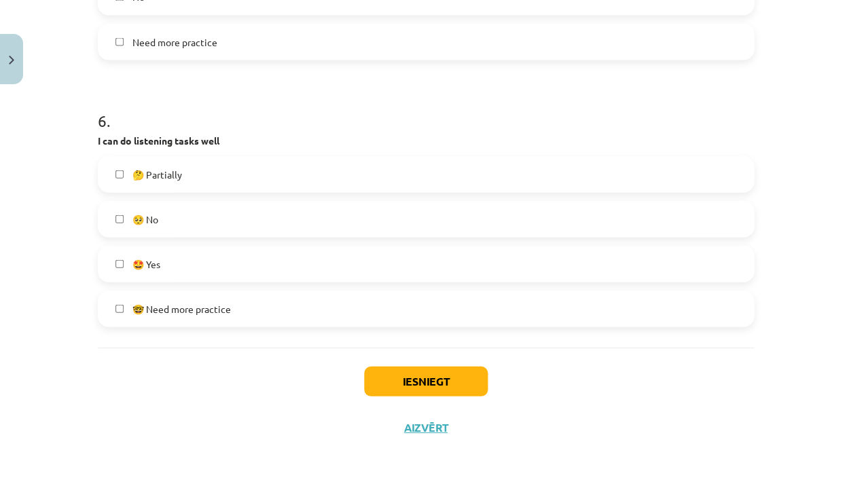
scroll to position [1518, 0]
click at [336, 169] on label "🤔 Partially" at bounding box center [426, 175] width 654 height 34
click at [417, 379] on button "Iesniegt" at bounding box center [426, 382] width 124 height 30
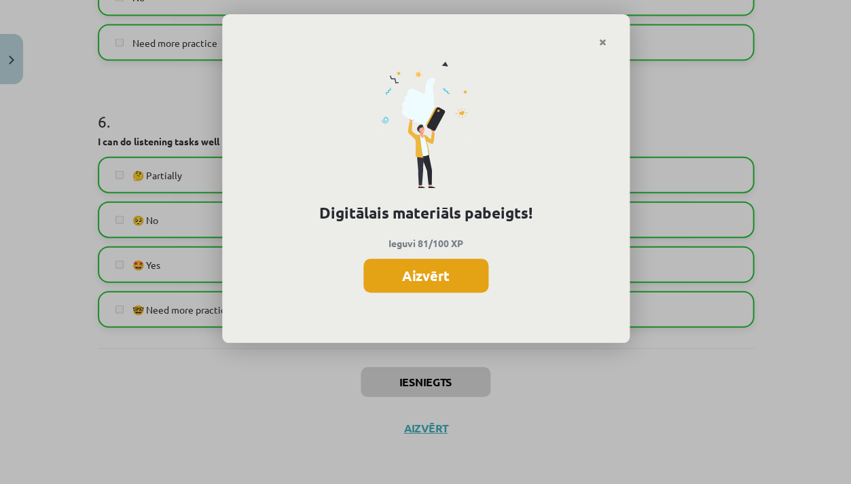
click at [433, 285] on button "Aizvērt" at bounding box center [426, 276] width 125 height 34
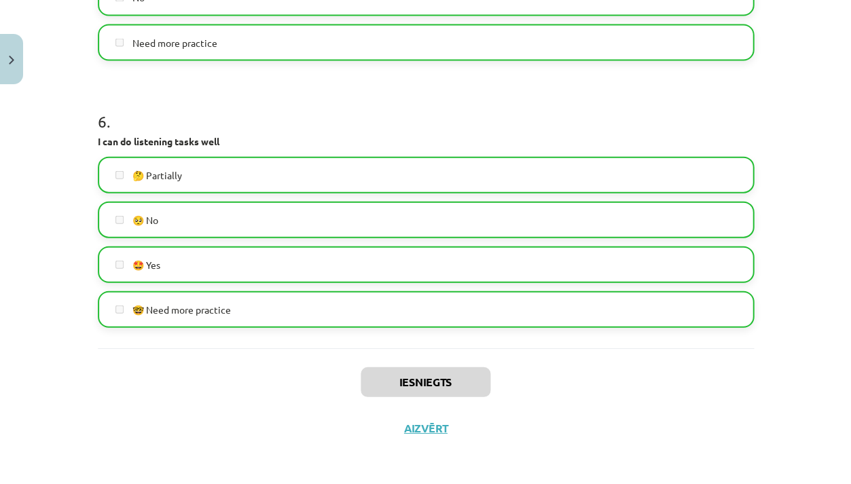
click at [438, 412] on div "Iesniegts Aizvērt" at bounding box center [426, 395] width 656 height 95
click at [438, 422] on button "Aizvērt" at bounding box center [426, 428] width 52 height 14
